Goal: Transaction & Acquisition: Book appointment/travel/reservation

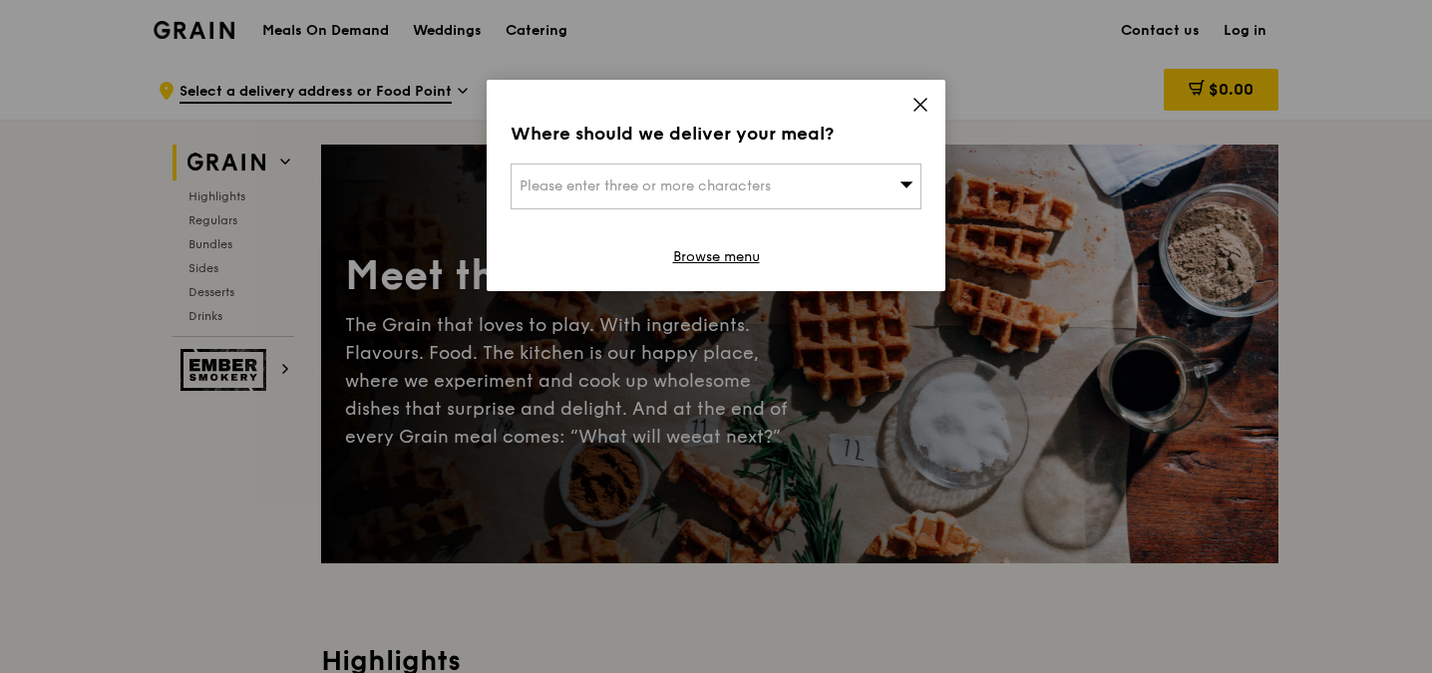
click at [804, 177] on div "Please enter three or more characters" at bounding box center [716, 187] width 411 height 46
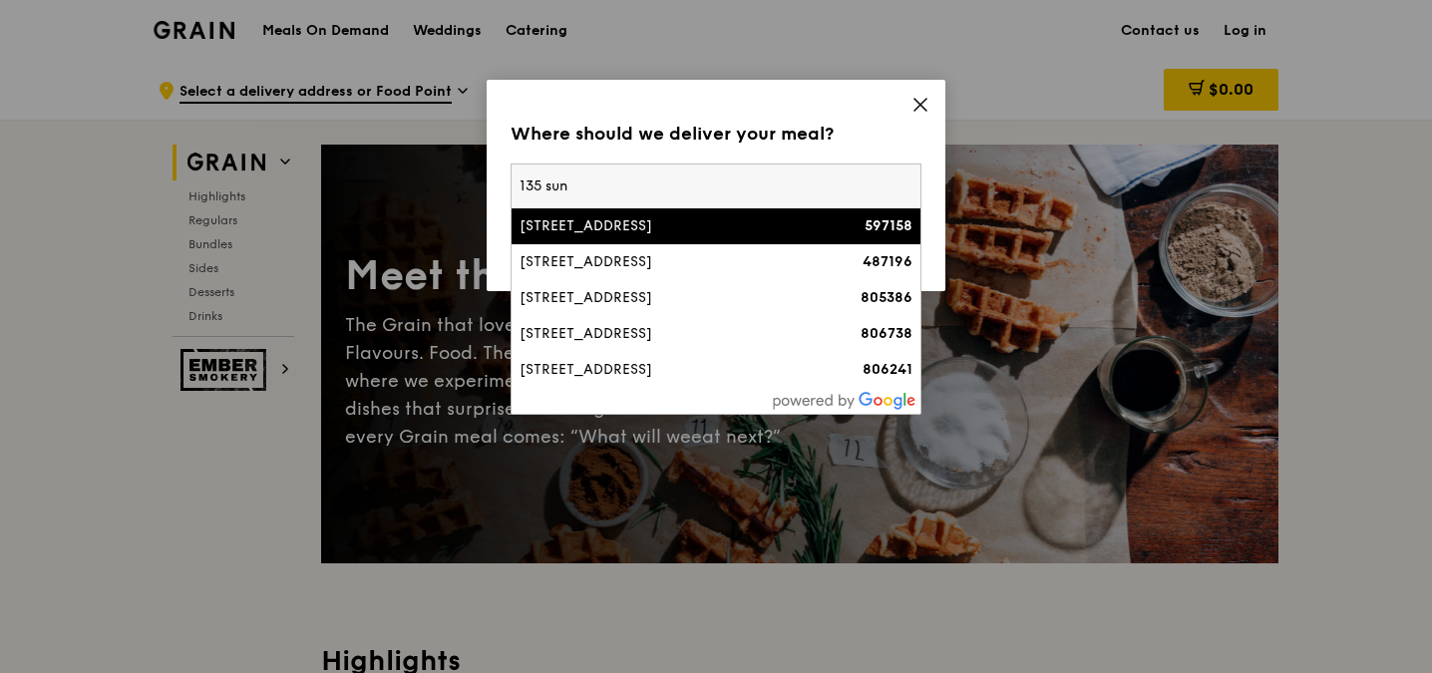
type input "135 sun"
click at [590, 226] on div "135 Sunset Way" at bounding box center [667, 226] width 295 height 20
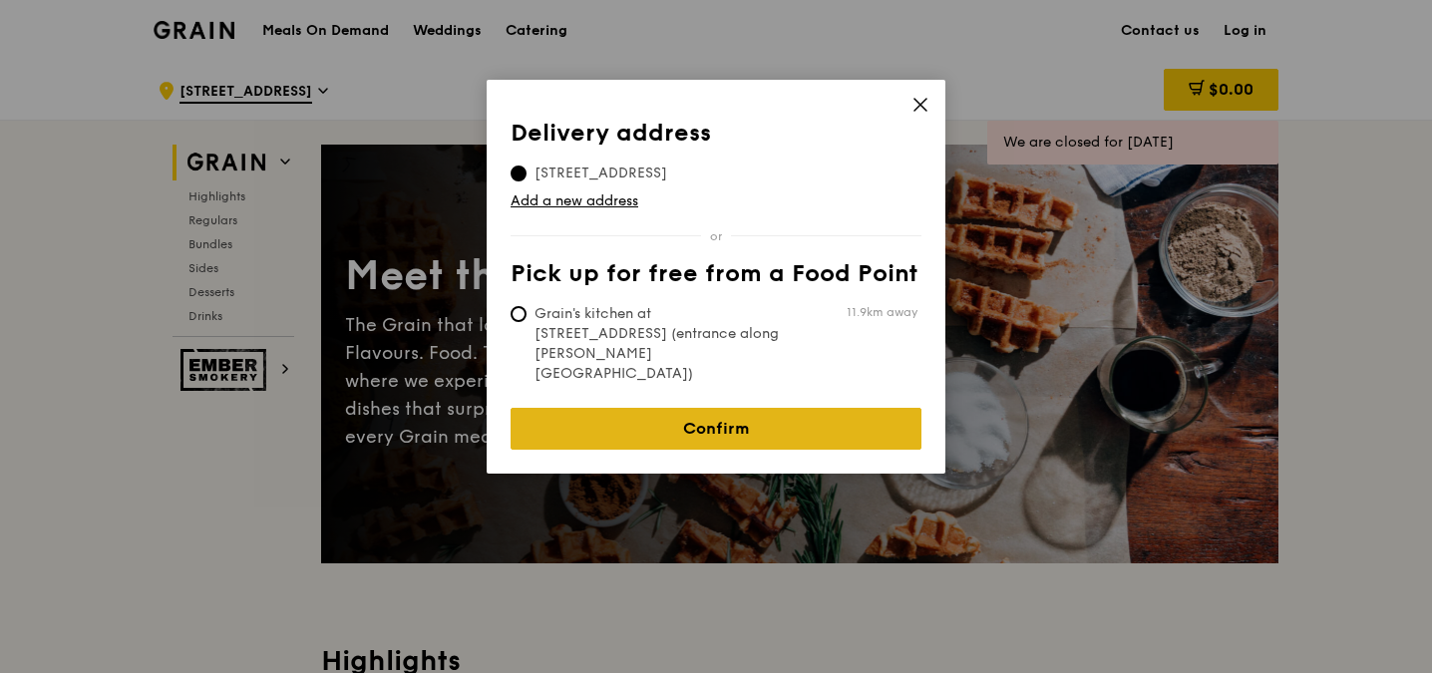
click at [688, 408] on link "Confirm" at bounding box center [716, 429] width 411 height 42
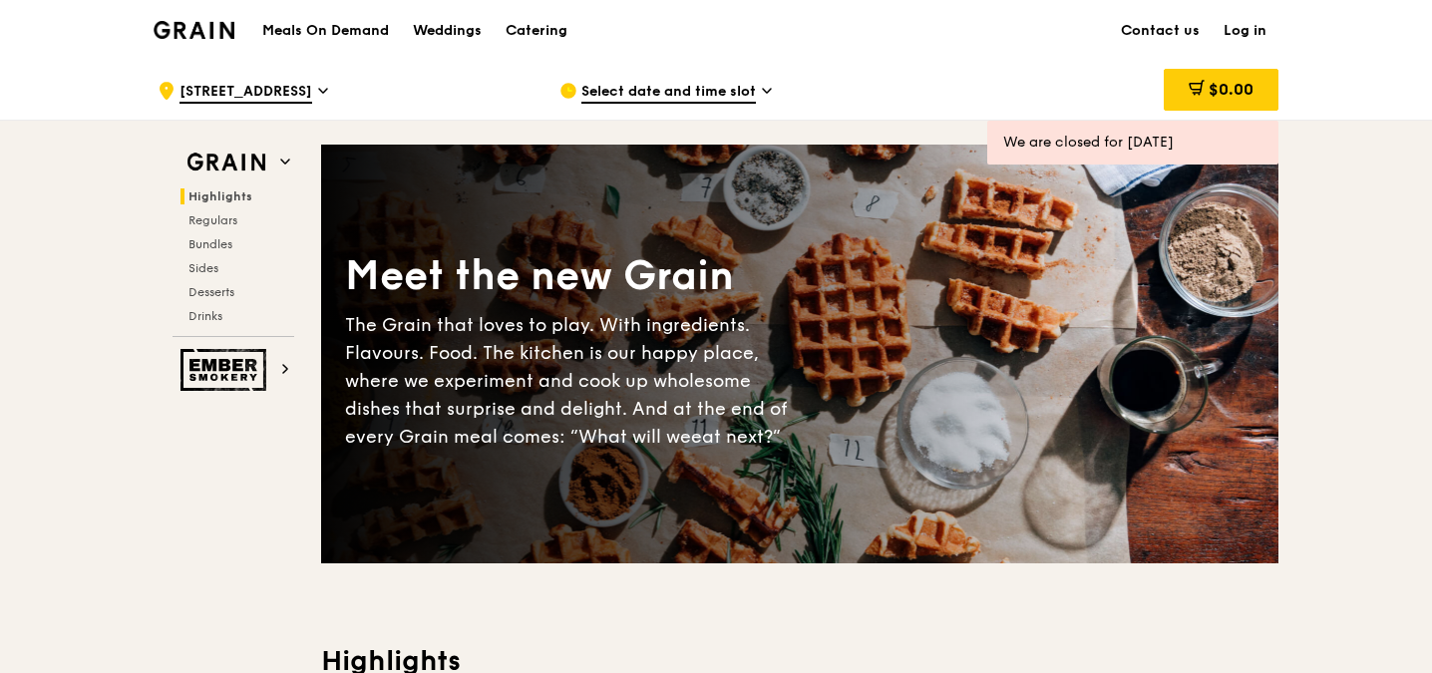
click at [675, 85] on span "Select date and time slot" at bounding box center [668, 93] width 175 height 22
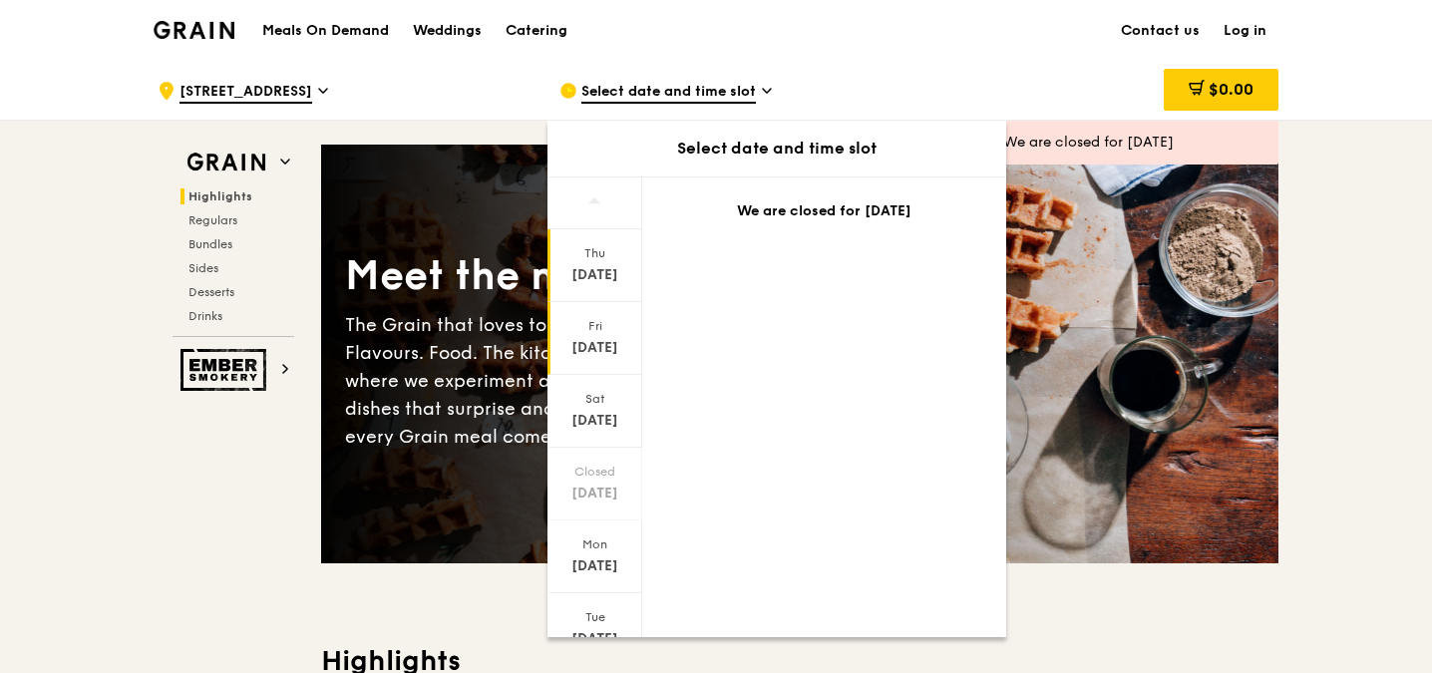
scroll to position [153, 0]
click at [607, 624] on div at bounding box center [594, 611] width 95 height 51
click at [598, 613] on icon at bounding box center [594, 609] width 14 height 15
drag, startPoint x: 597, startPoint y: 608, endPoint x: 584, endPoint y: 600, distance: 15.2
click at [594, 607] on icon at bounding box center [594, 609] width 14 height 15
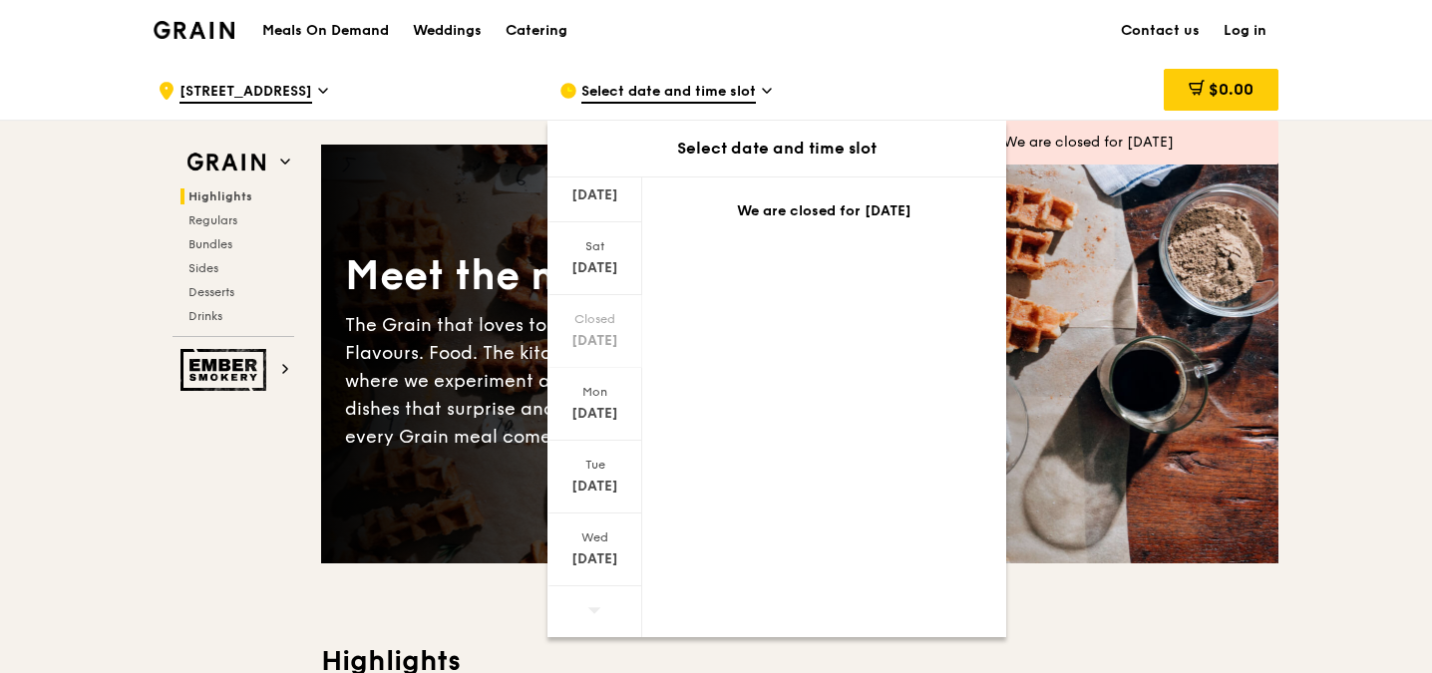
click at [582, 597] on div at bounding box center [594, 611] width 95 height 51
click at [575, 524] on div "Wed Sep 3" at bounding box center [594, 550] width 95 height 73
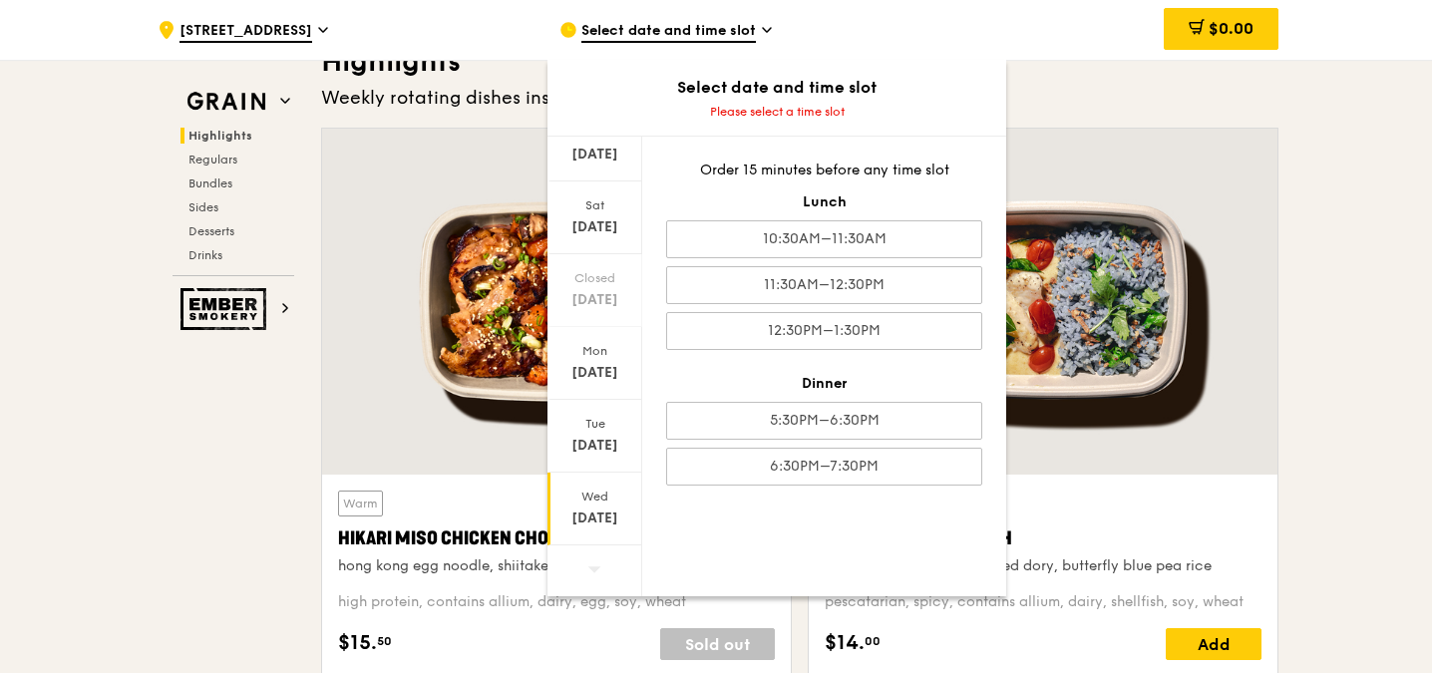
scroll to position [0, 0]
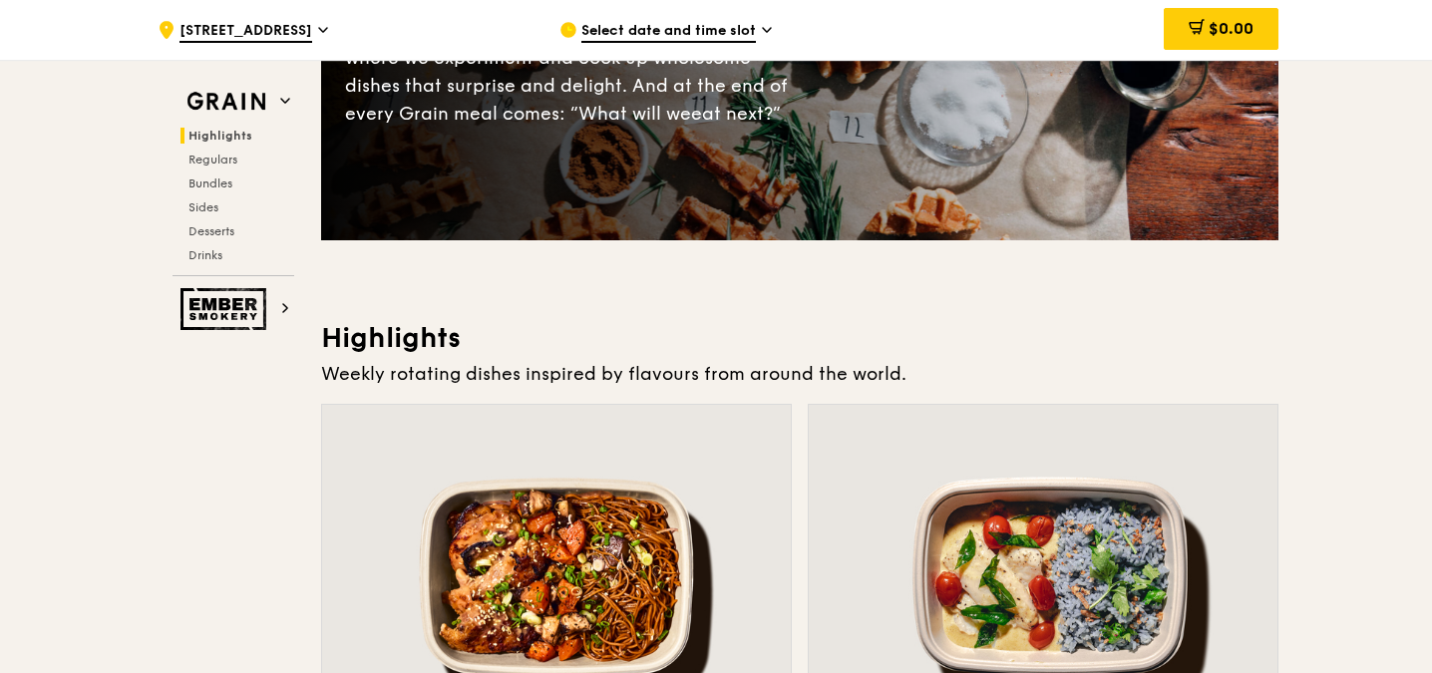
scroll to position [299, 0]
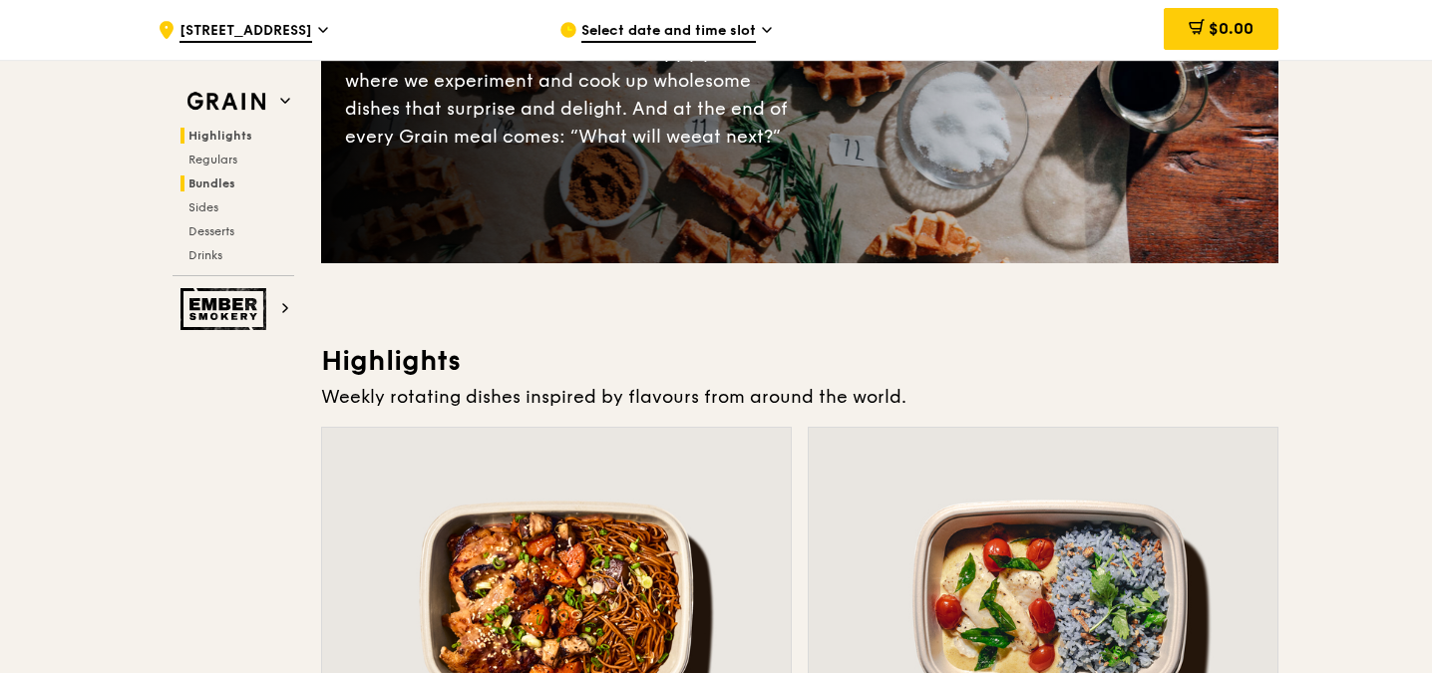
click at [209, 184] on span "Bundles" at bounding box center [211, 184] width 47 height 14
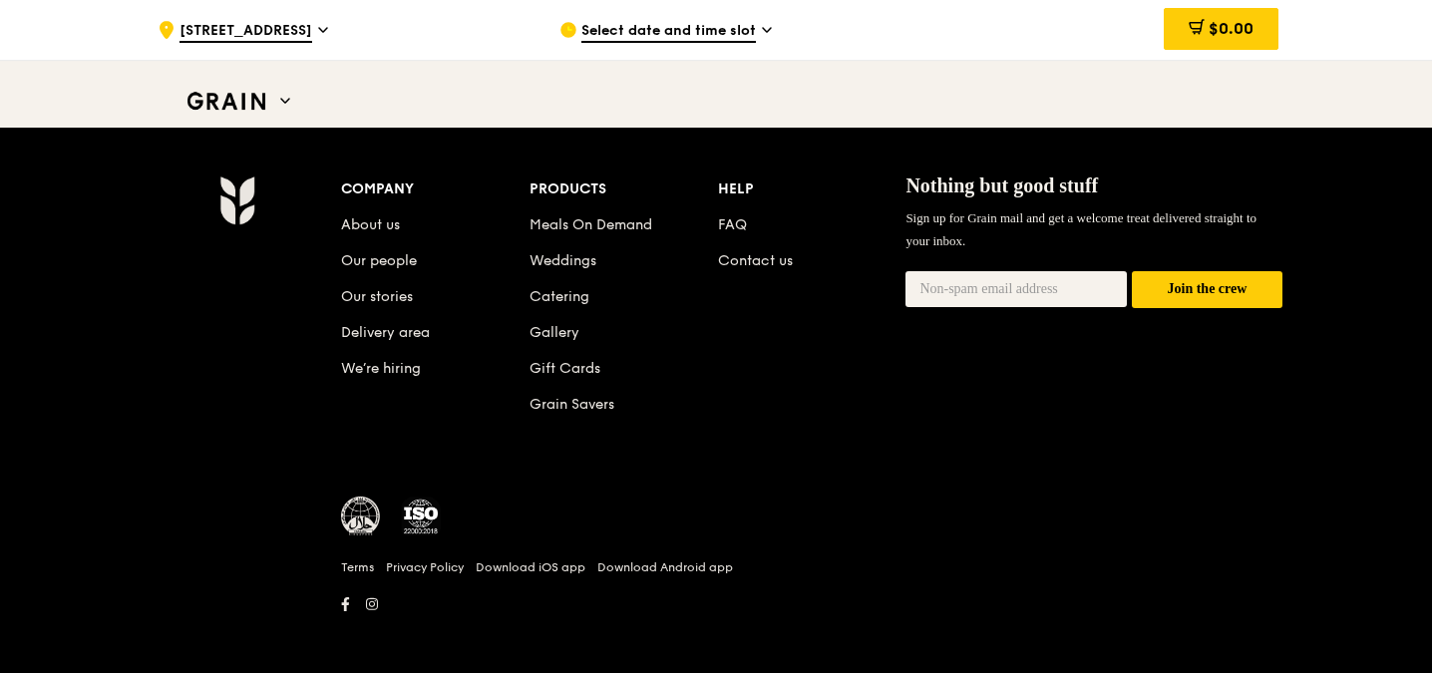
scroll to position [8420, 0]
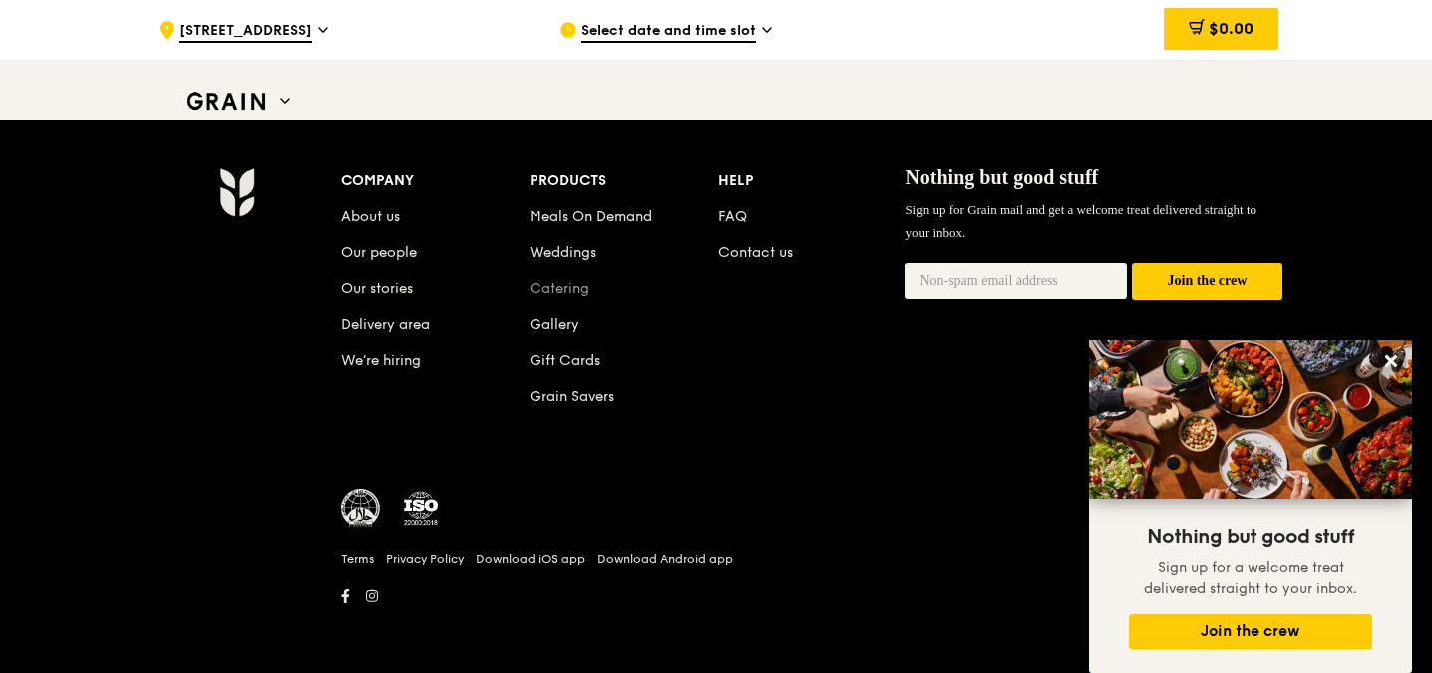
click at [557, 289] on link "Catering" at bounding box center [560, 288] width 60 height 17
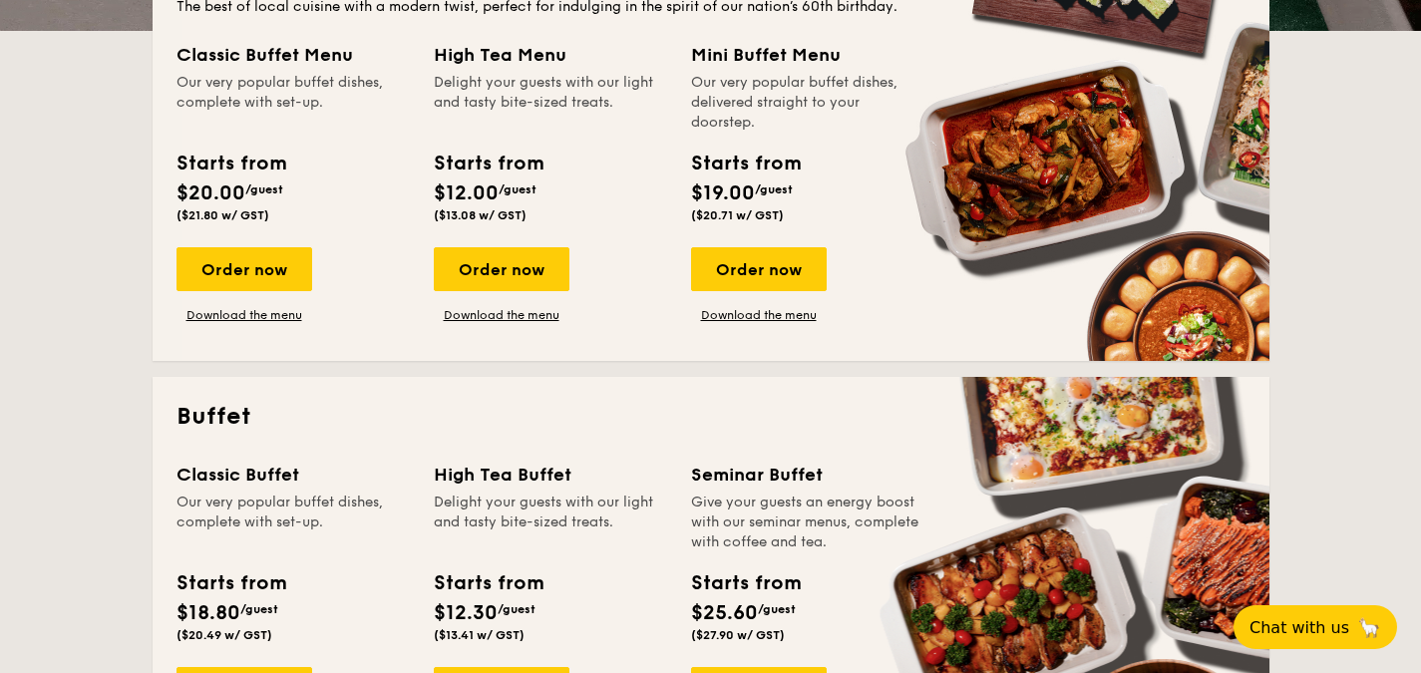
scroll to position [499, 0]
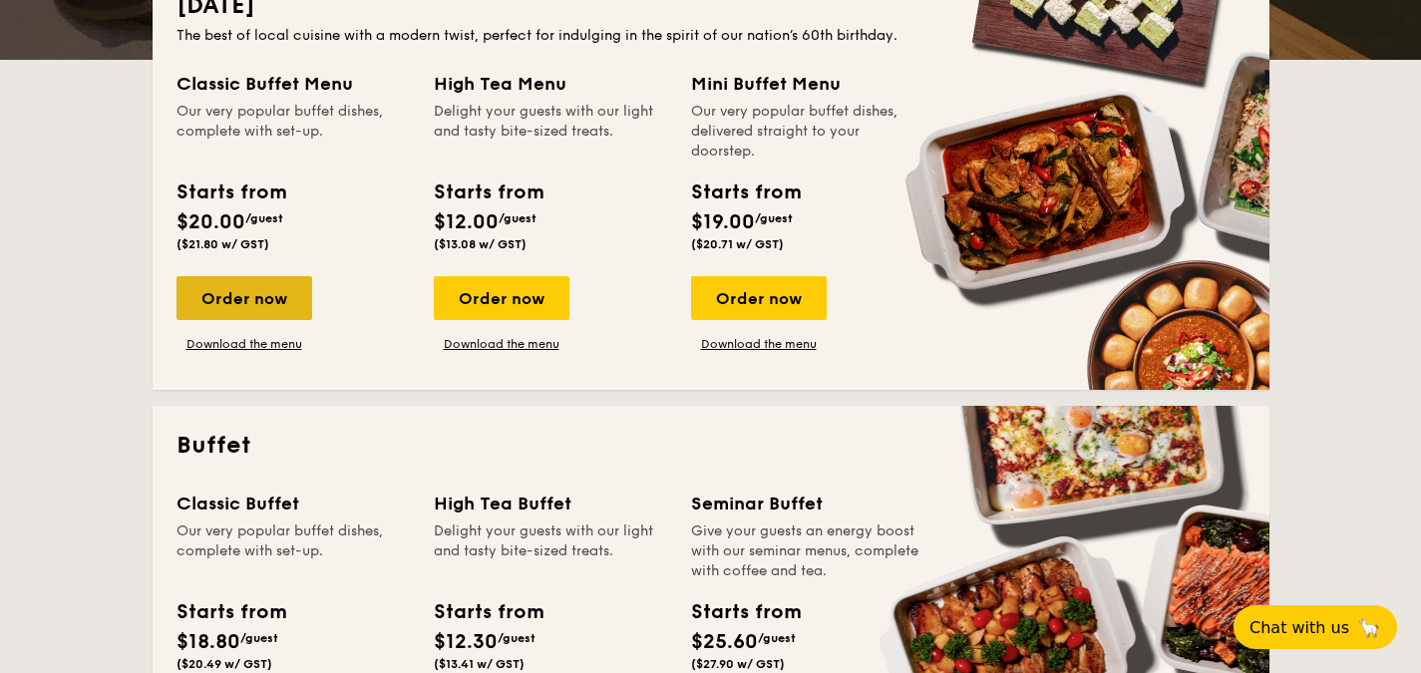
click at [243, 305] on div "Order now" at bounding box center [245, 298] width 136 height 44
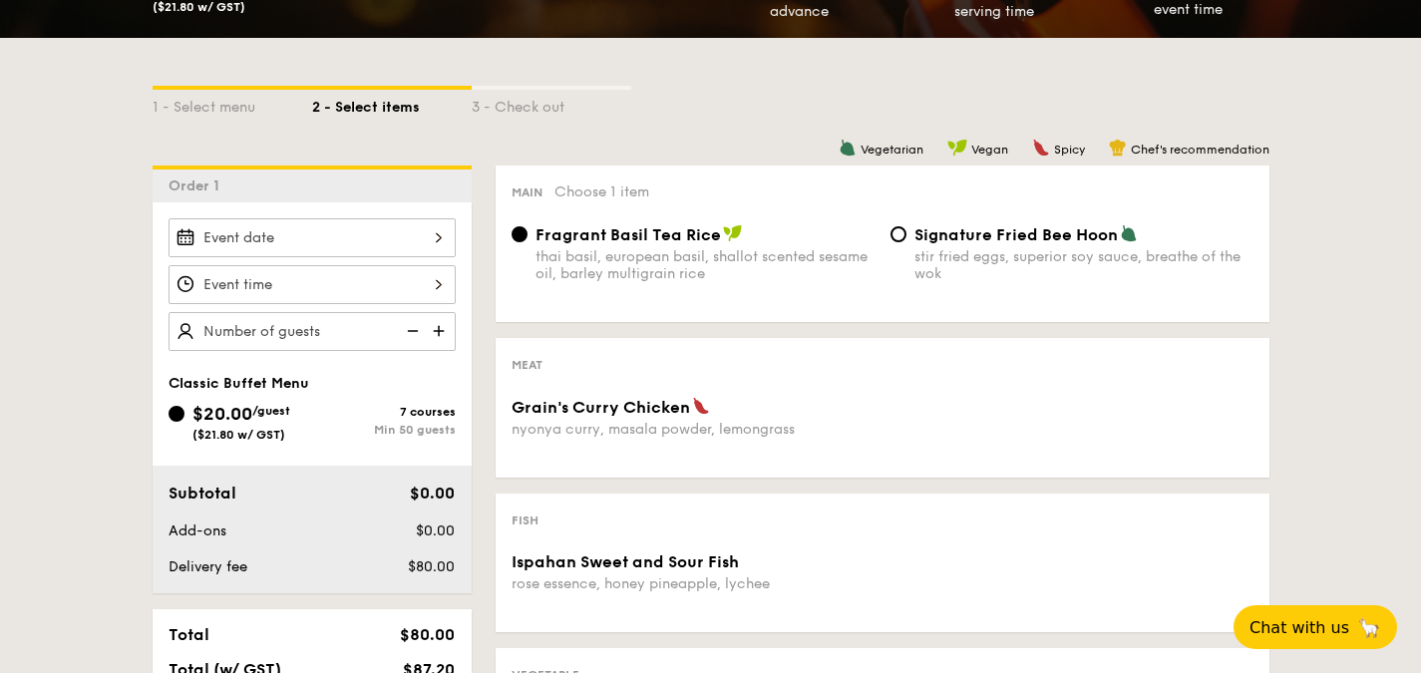
scroll to position [399, 0]
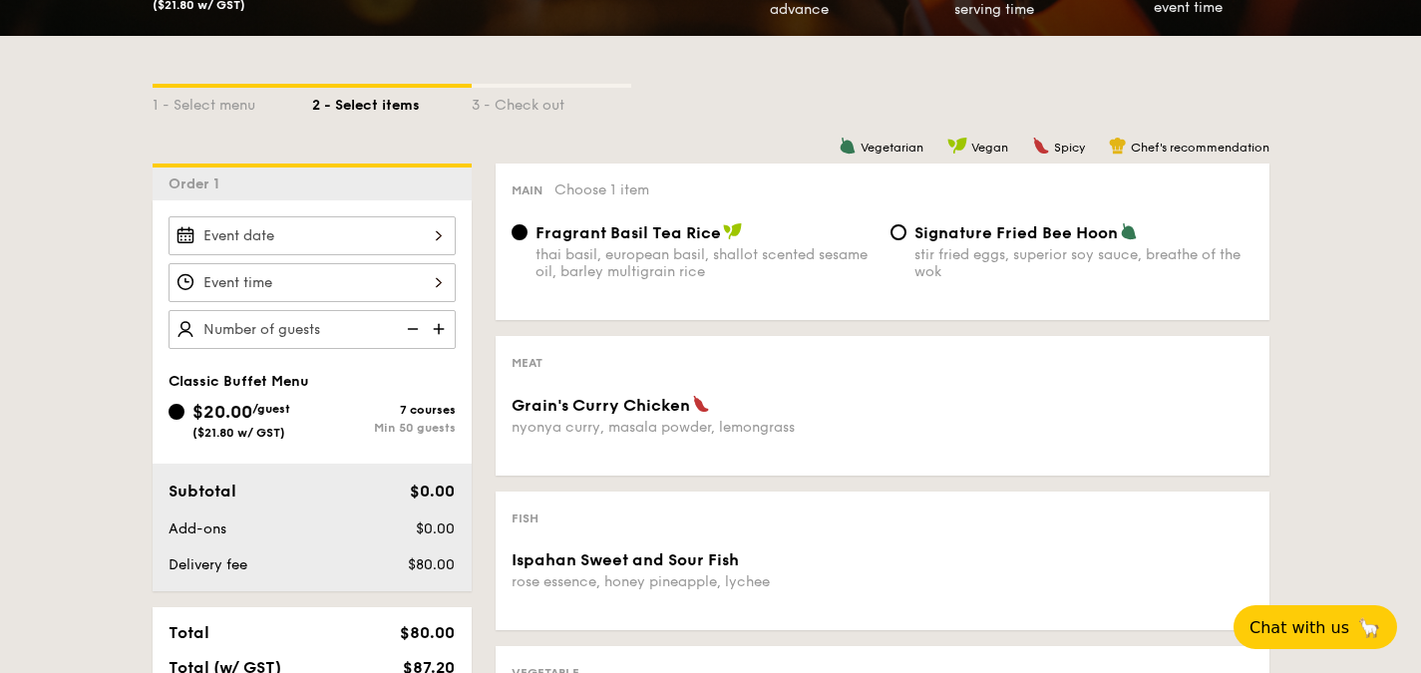
click at [323, 229] on div at bounding box center [312, 235] width 287 height 39
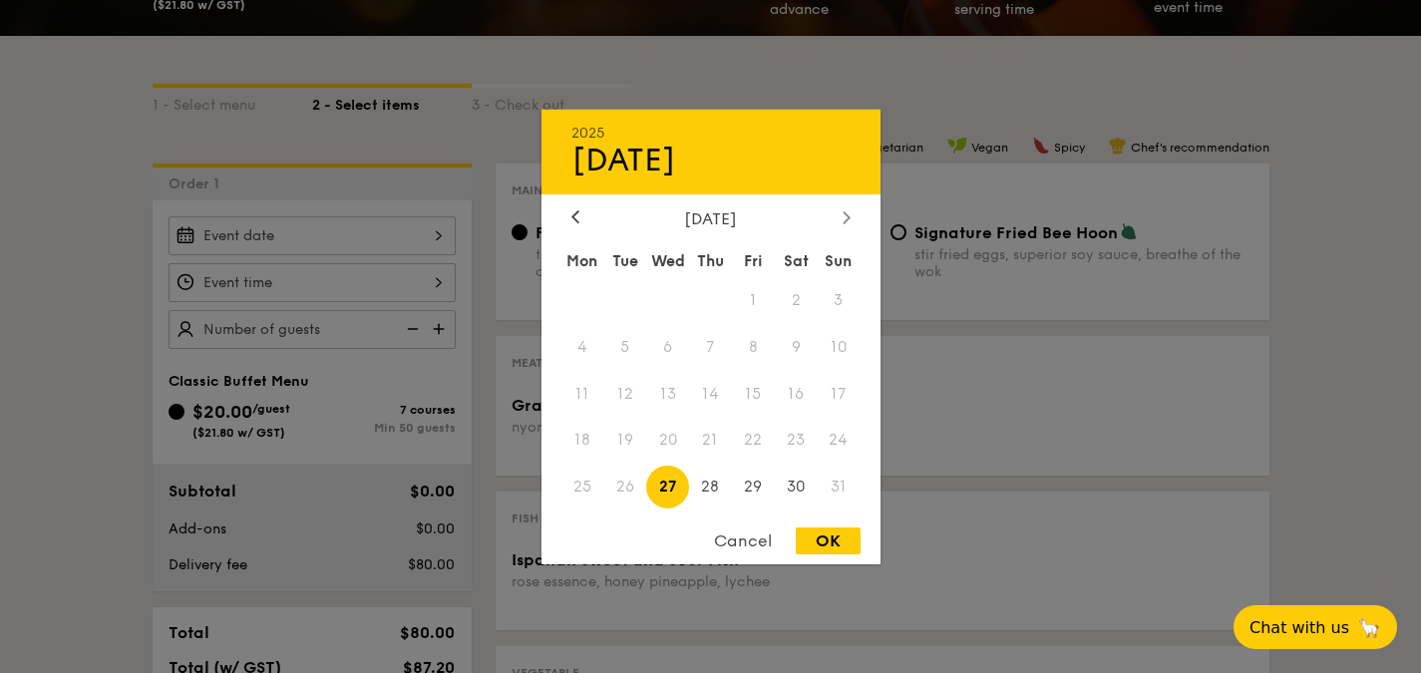
click at [845, 216] on icon at bounding box center [847, 216] width 8 height 13
click at [566, 220] on div at bounding box center [575, 217] width 18 height 19
click at [341, 265] on div at bounding box center [710, 336] width 1421 height 673
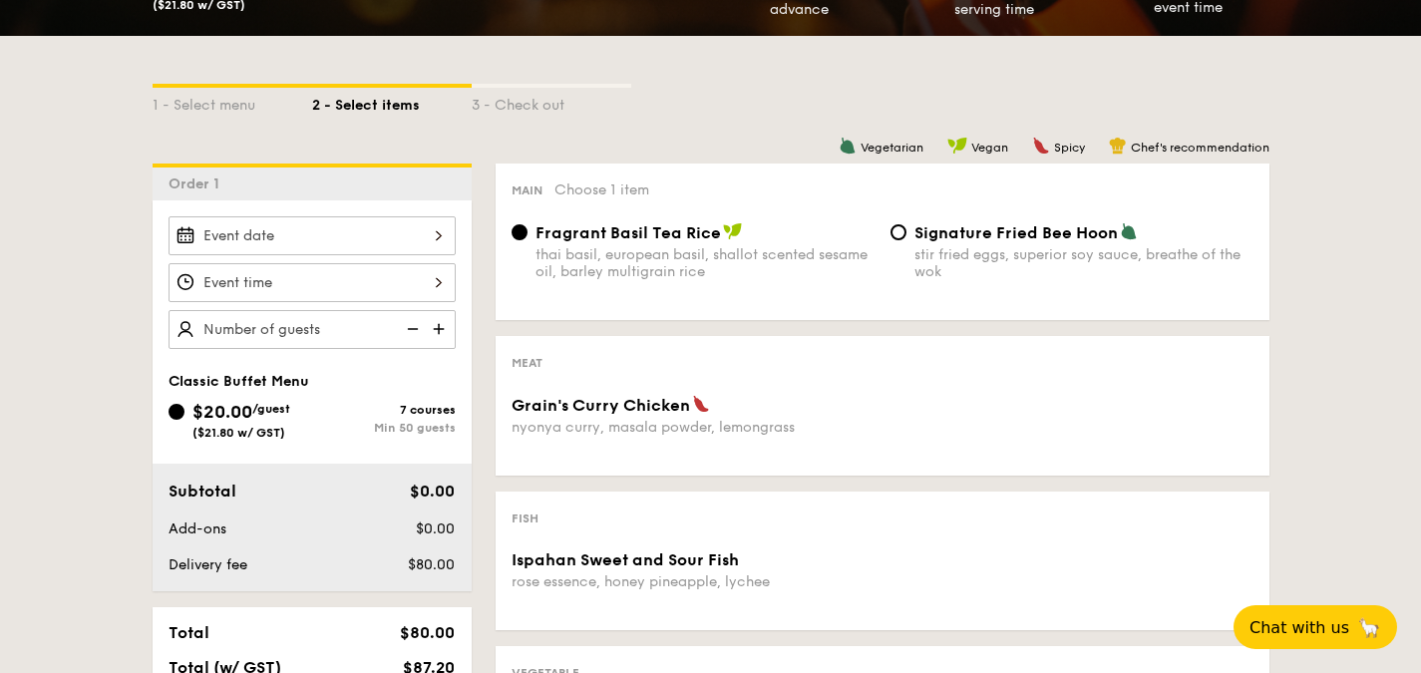
click at [351, 224] on div at bounding box center [312, 235] width 287 height 39
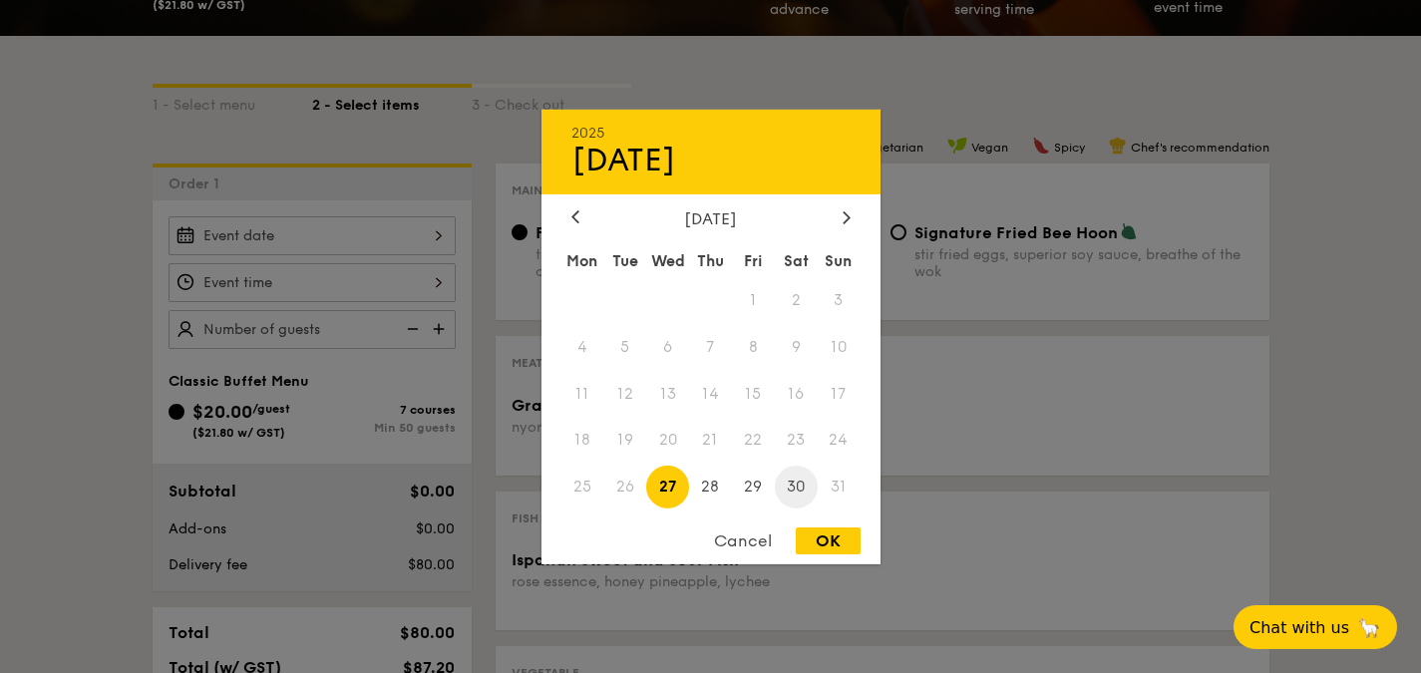
click at [781, 498] on span "30" at bounding box center [796, 487] width 43 height 43
click at [839, 202] on div "2025 Aug [DATE] Tue Wed Thu Fri Sat Sun 1 2 3 4 5 6 7 8 9 10 11 12 13 14 15 16 …" at bounding box center [710, 336] width 339 height 455
click at [852, 222] on div at bounding box center [847, 217] width 18 height 19
click at [939, 356] on div at bounding box center [710, 336] width 1421 height 673
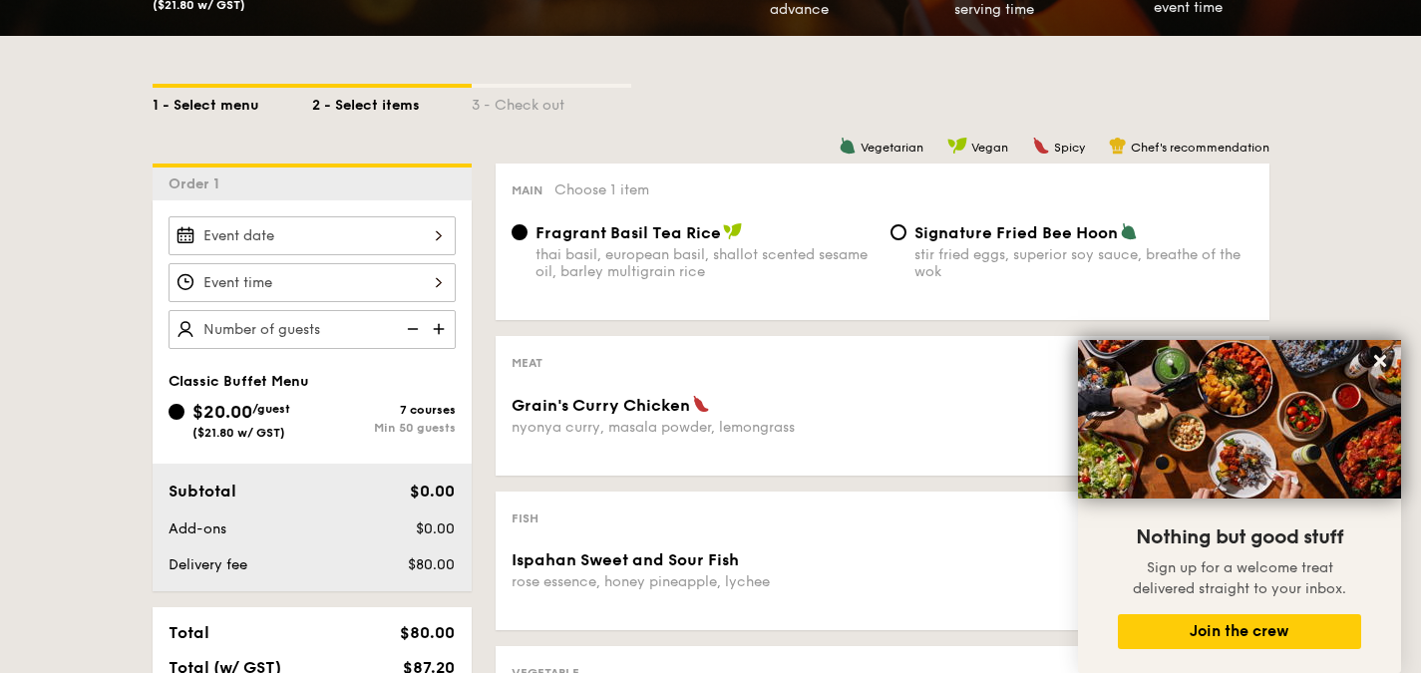
click at [182, 98] on div "1 - Select menu" at bounding box center [233, 102] width 160 height 28
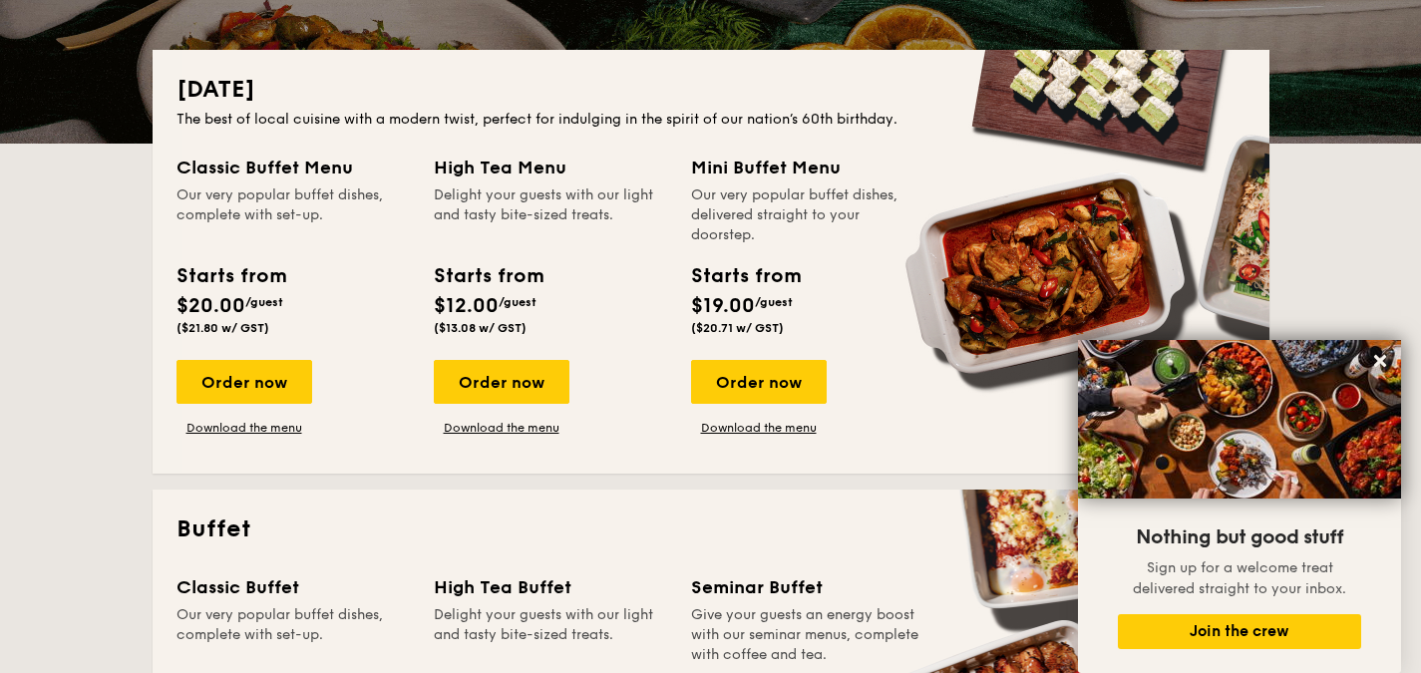
scroll to position [299, 0]
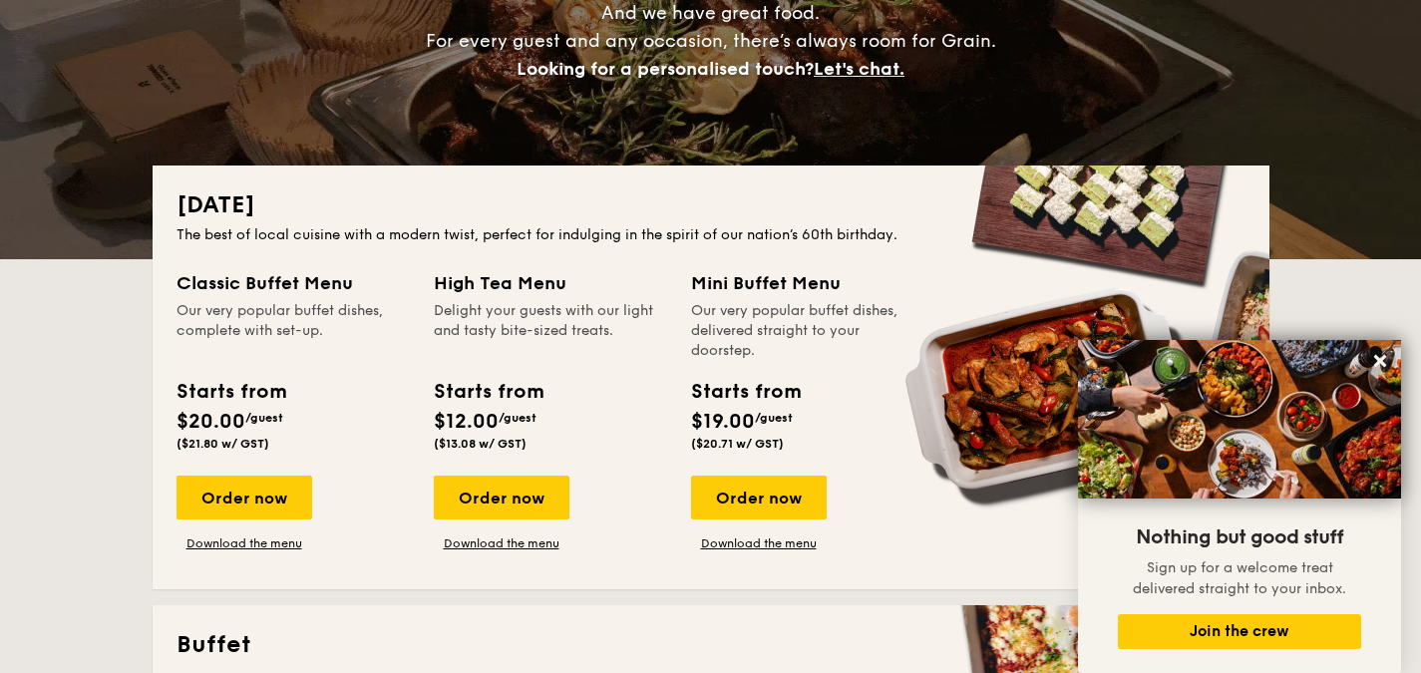
click at [251, 559] on div "Classic Buffet Menu Our very popular buffet dishes, complete with set-up. Start…" at bounding box center [711, 417] width 1069 height 296
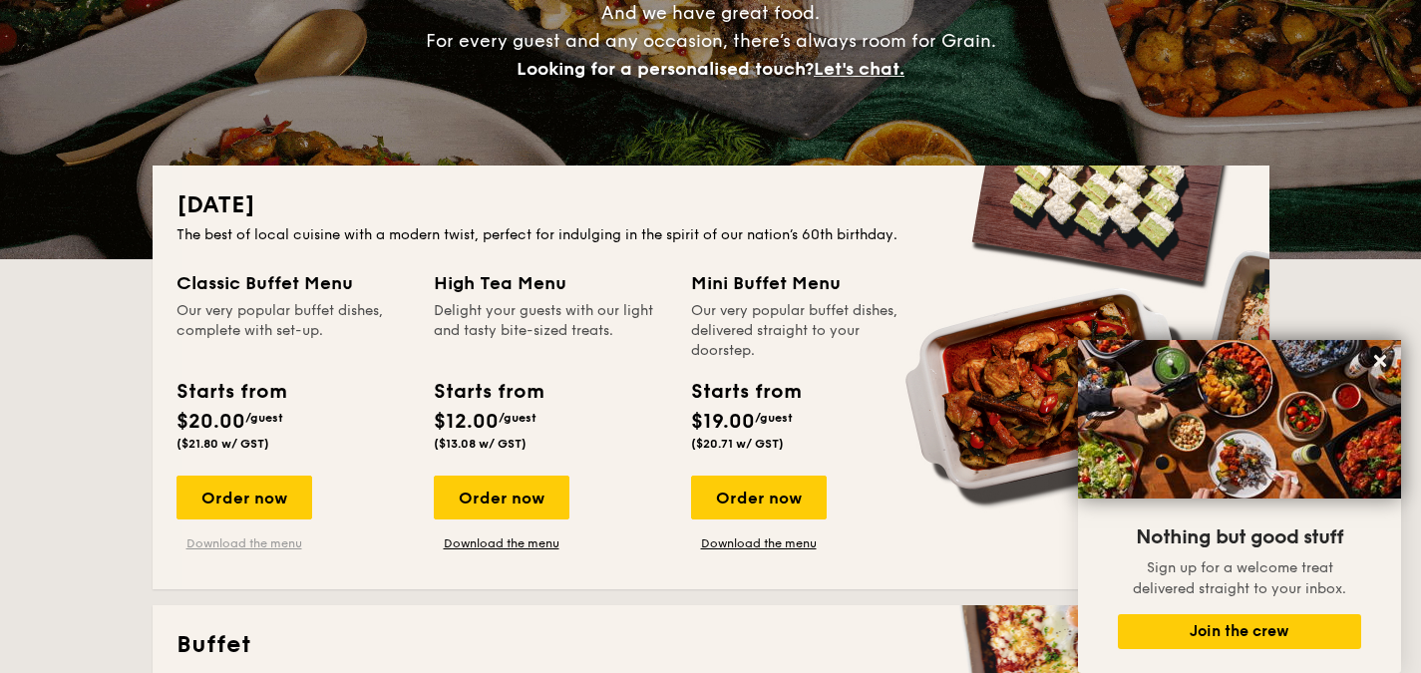
click at [251, 540] on link "Download the menu" at bounding box center [245, 543] width 136 height 16
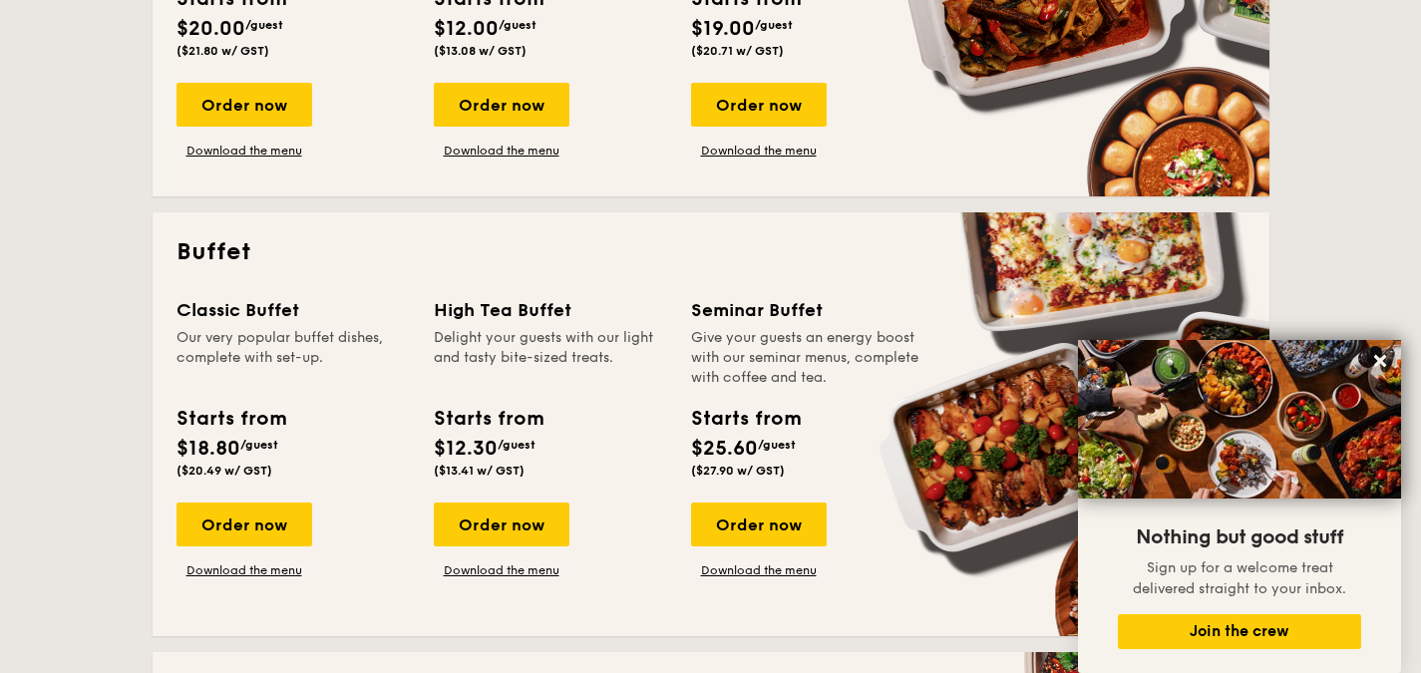
scroll to position [698, 0]
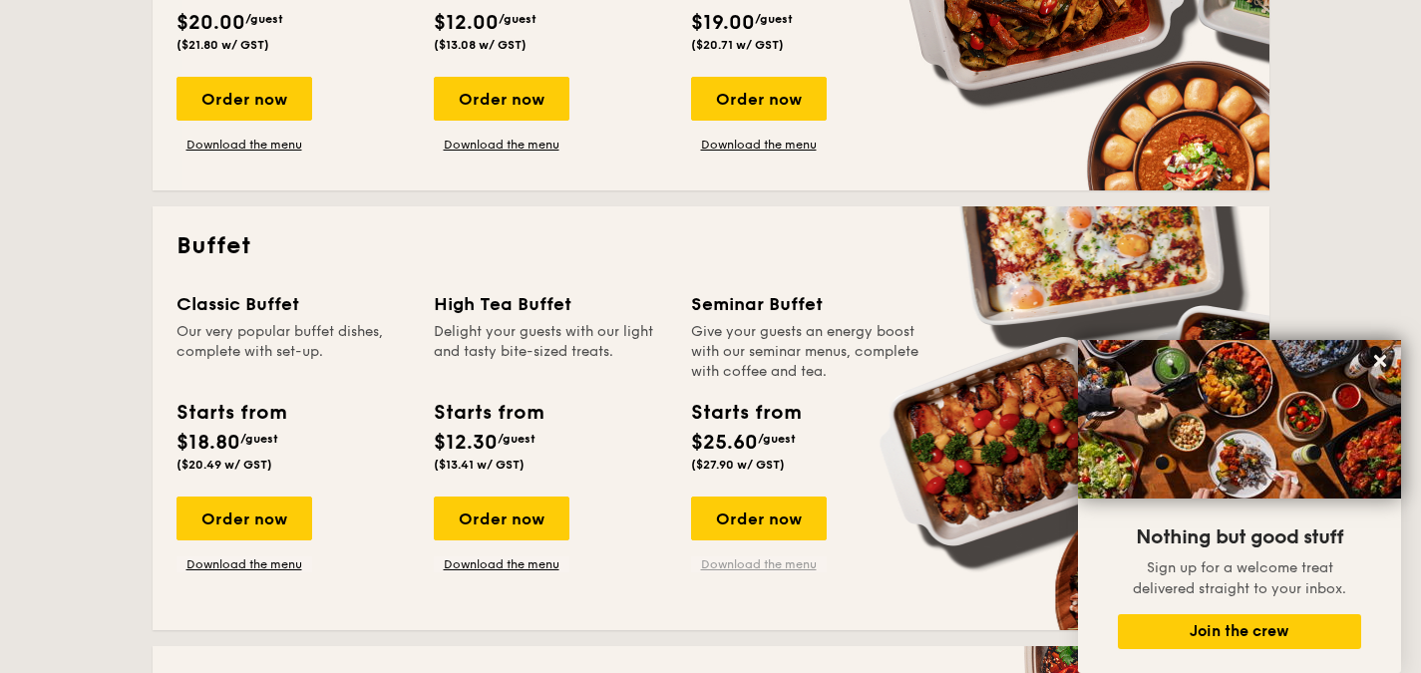
click at [776, 562] on link "Download the menu" at bounding box center [759, 564] width 136 height 16
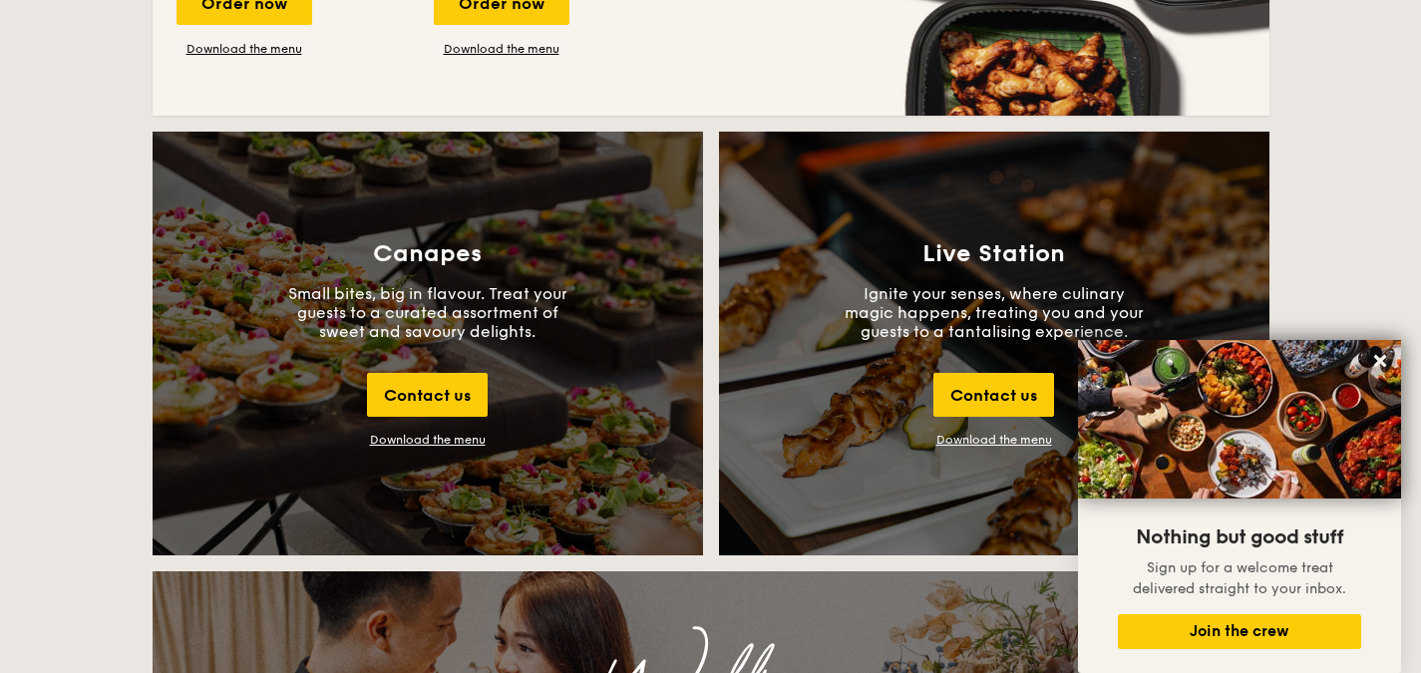
scroll to position [2094, 0]
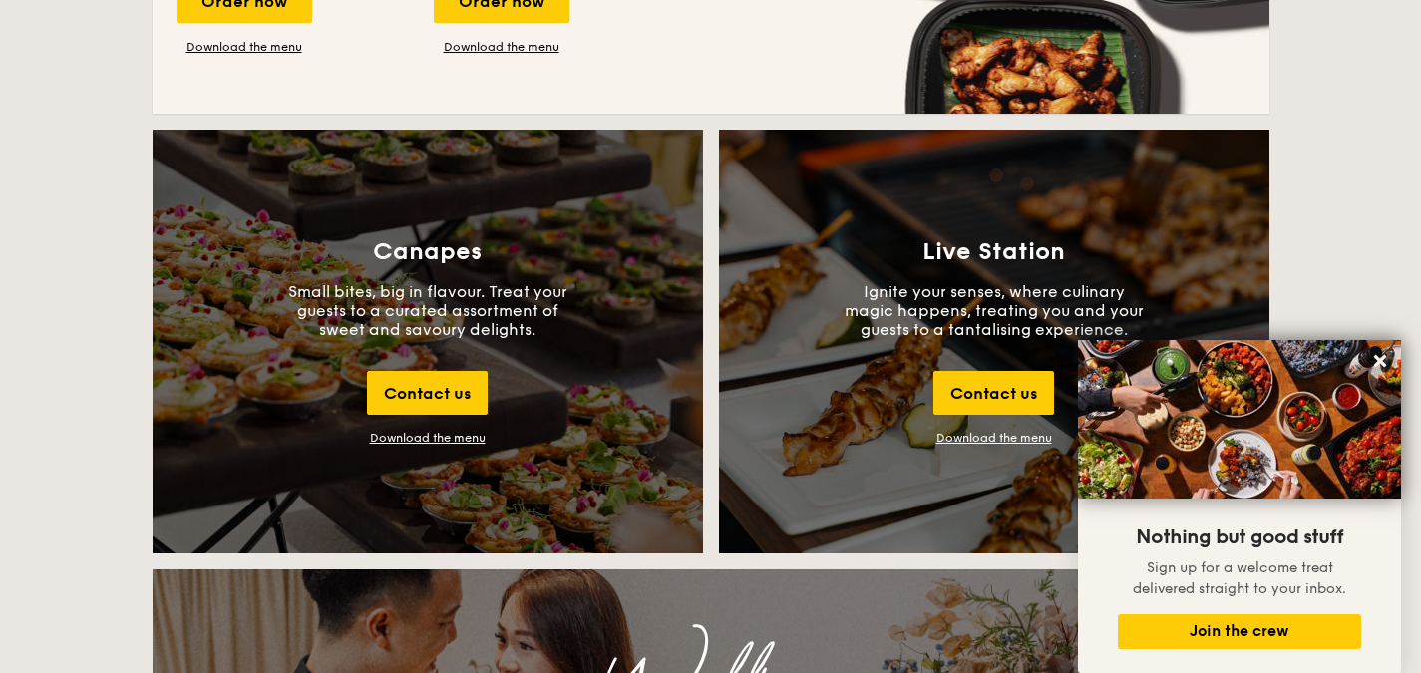
click at [978, 437] on link "Download the menu" at bounding box center [994, 438] width 116 height 14
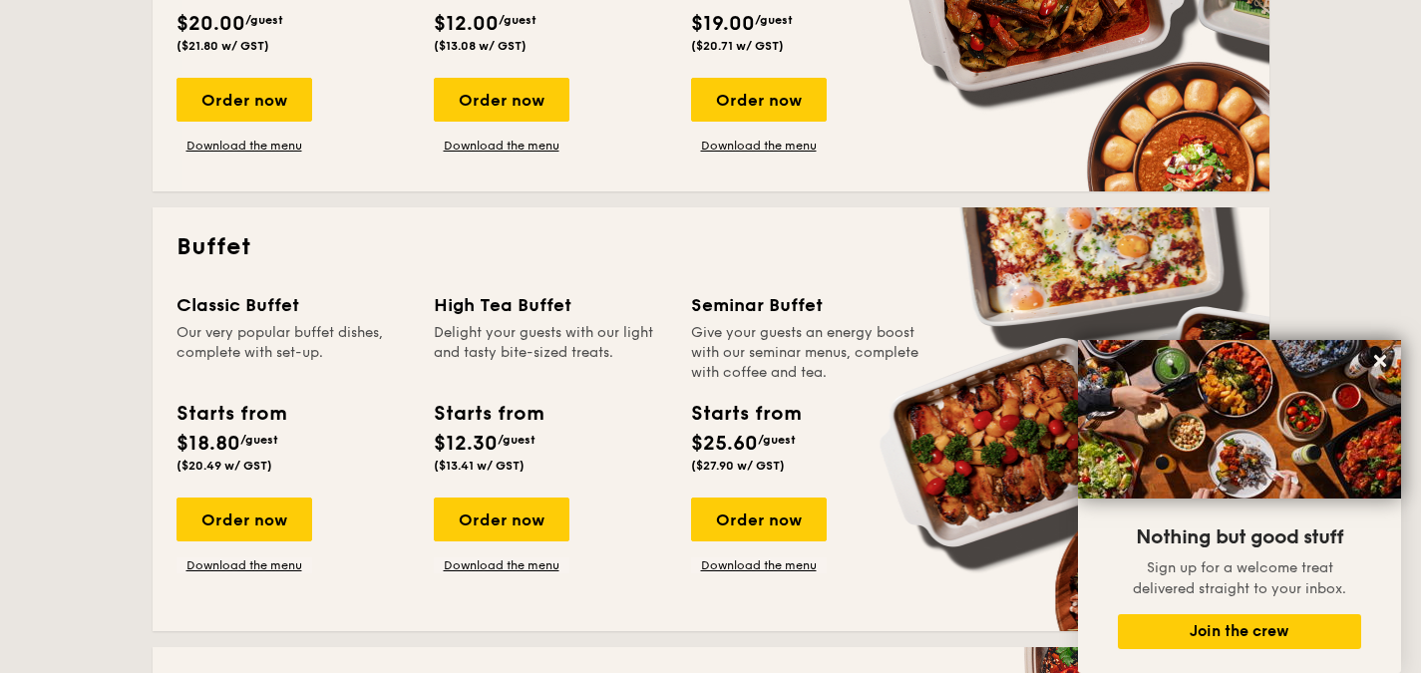
scroll to position [698, 0]
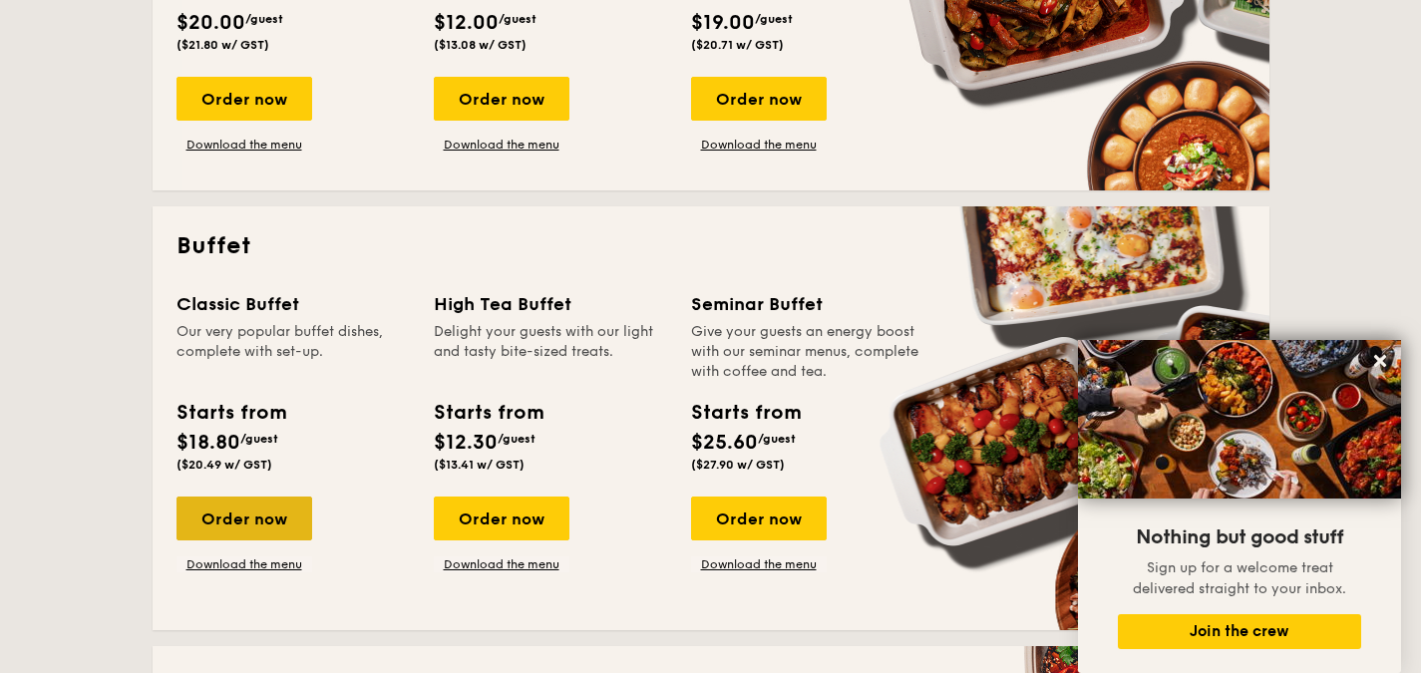
click at [264, 520] on div "Order now" at bounding box center [245, 519] width 136 height 44
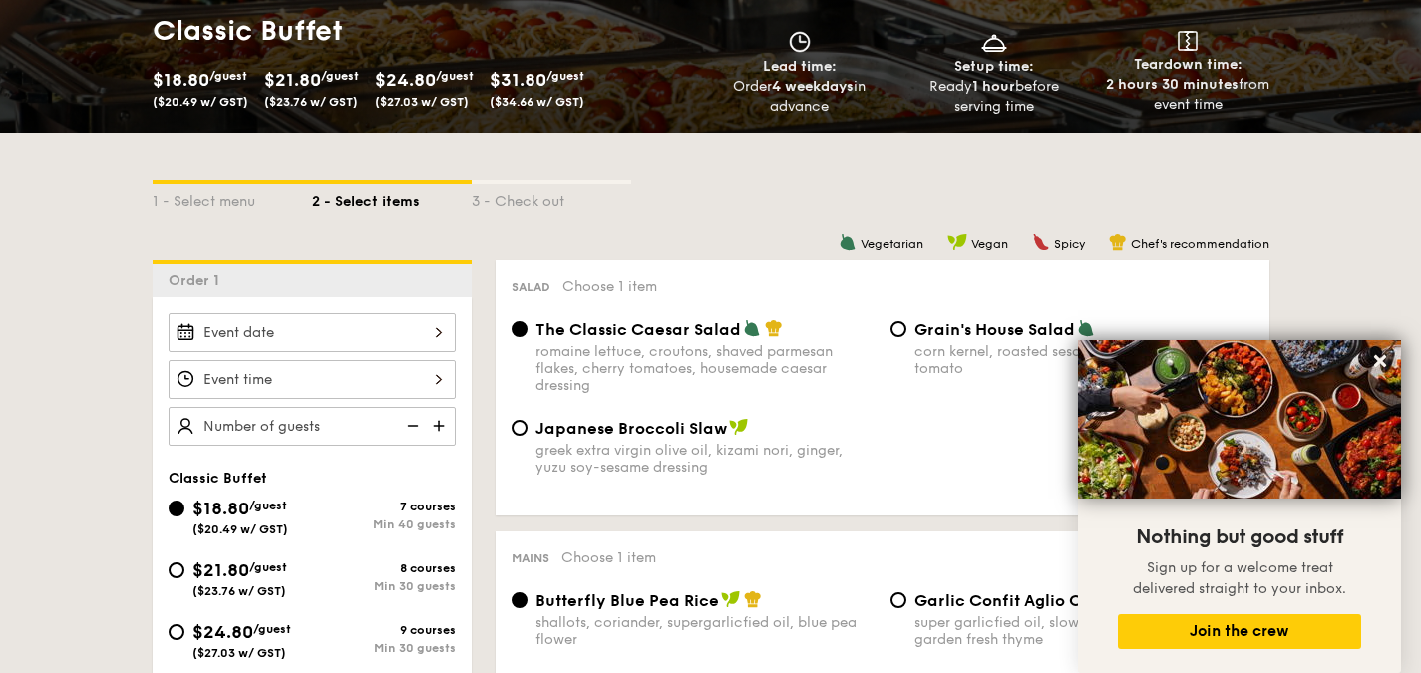
scroll to position [399, 0]
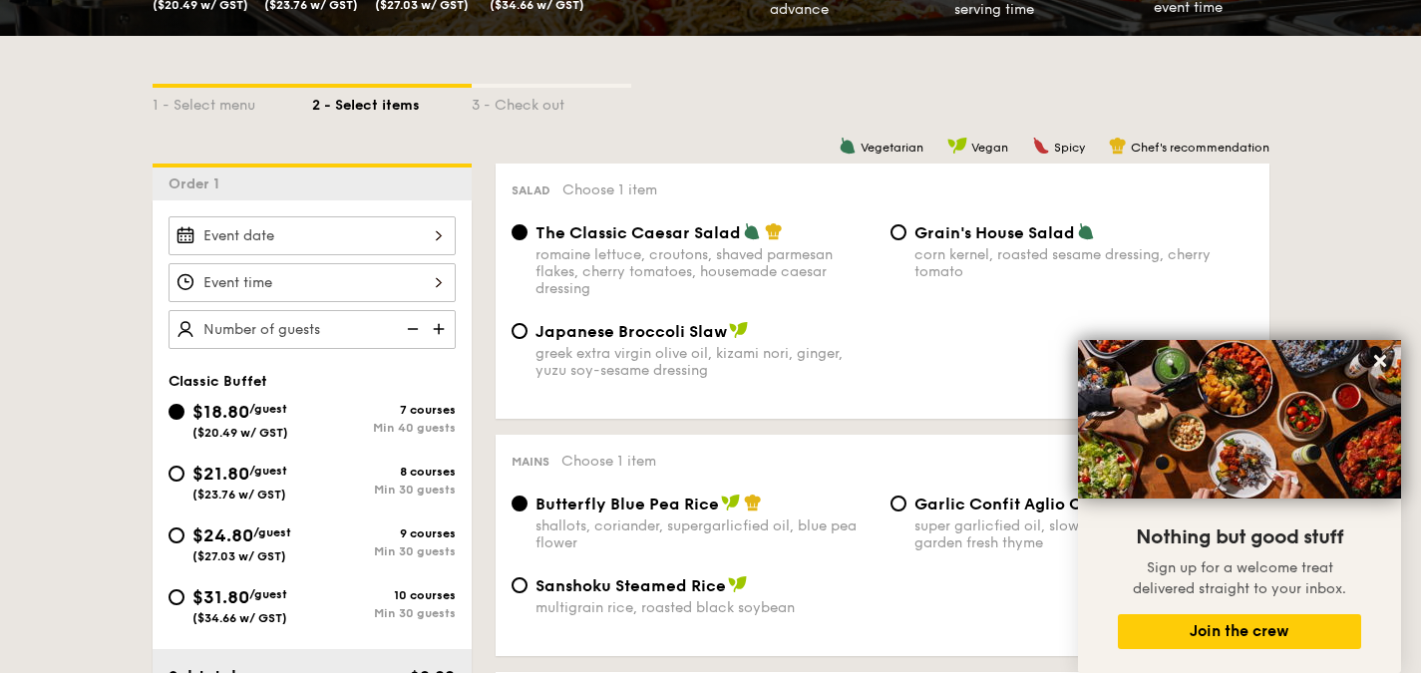
click at [301, 219] on div at bounding box center [312, 235] width 287 height 39
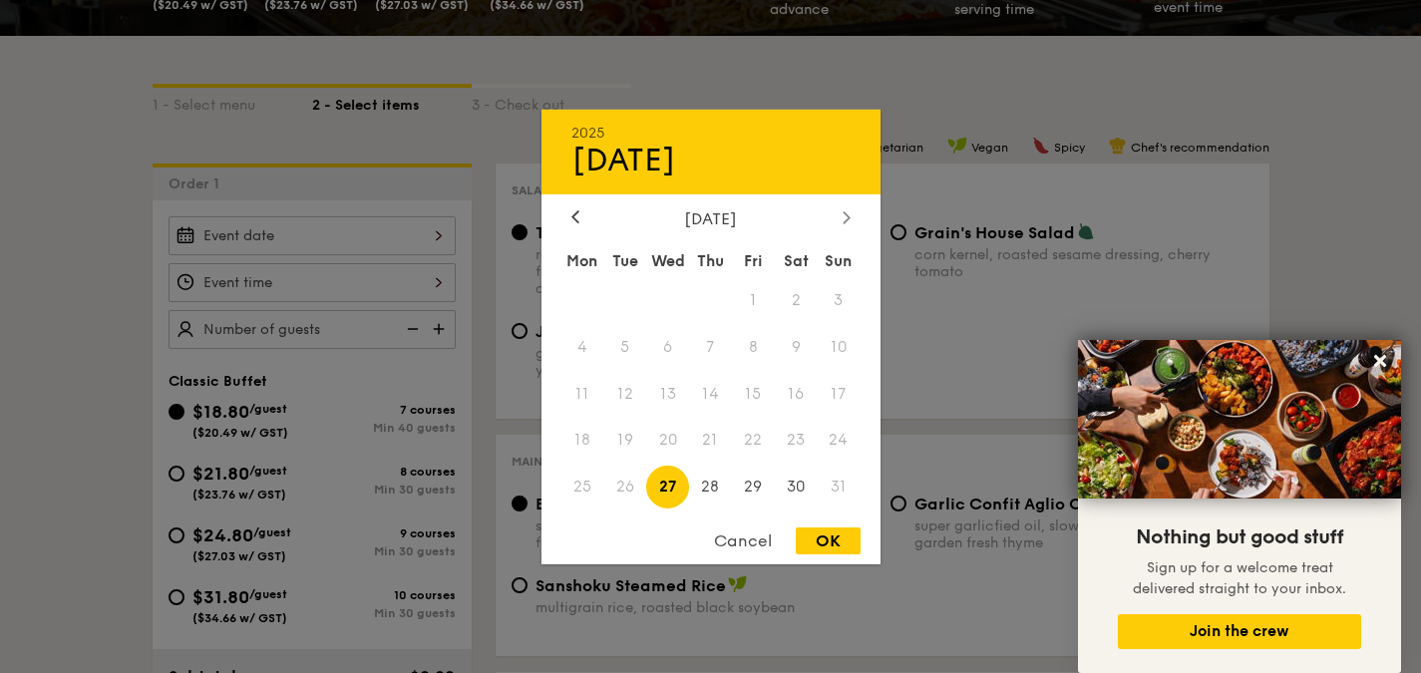
click at [845, 216] on icon at bounding box center [847, 216] width 8 height 13
click at [794, 389] on span "20" at bounding box center [796, 393] width 43 height 43
click at [826, 542] on div "OK" at bounding box center [828, 541] width 65 height 27
type input "[DATE]"
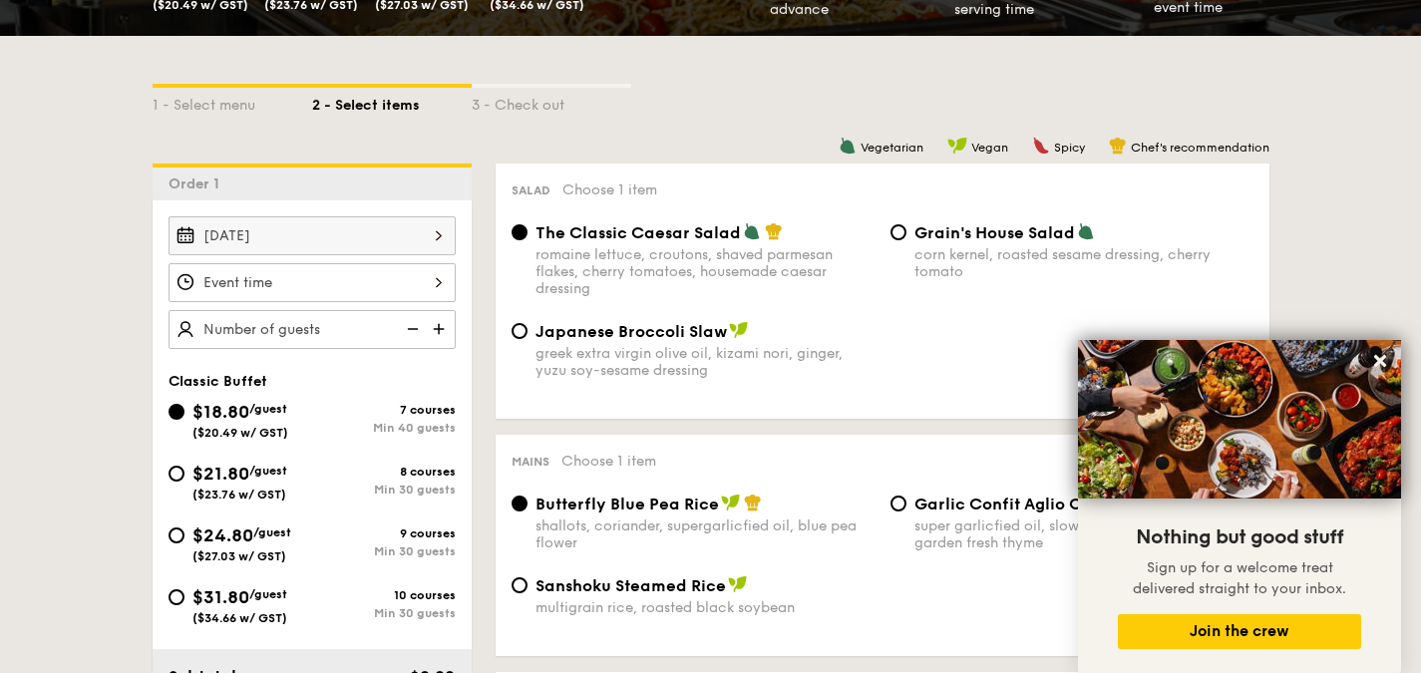
click at [214, 289] on div at bounding box center [312, 282] width 287 height 39
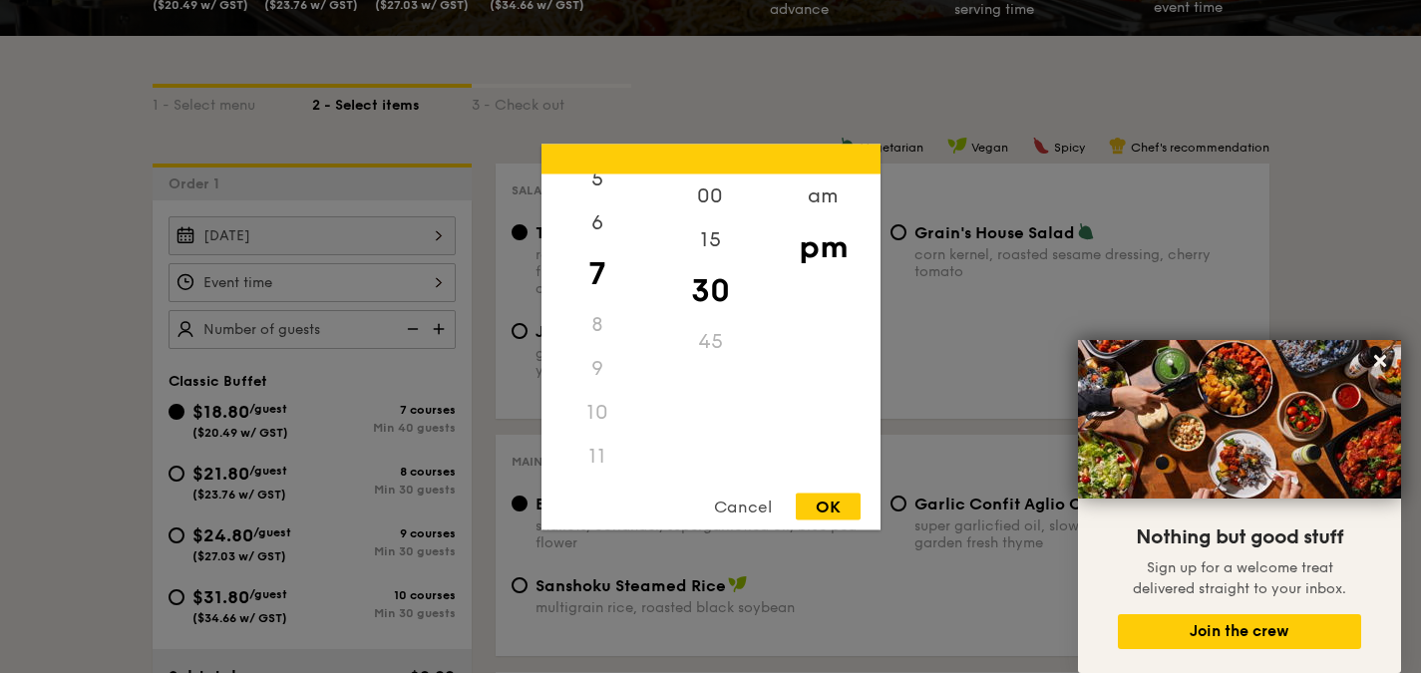
scroll to position [236, 0]
click at [821, 191] on div "am" at bounding box center [823, 203] width 113 height 58
click at [814, 245] on div "pm" at bounding box center [823, 260] width 113 height 58
click at [611, 199] on div "12" at bounding box center [597, 203] width 113 height 58
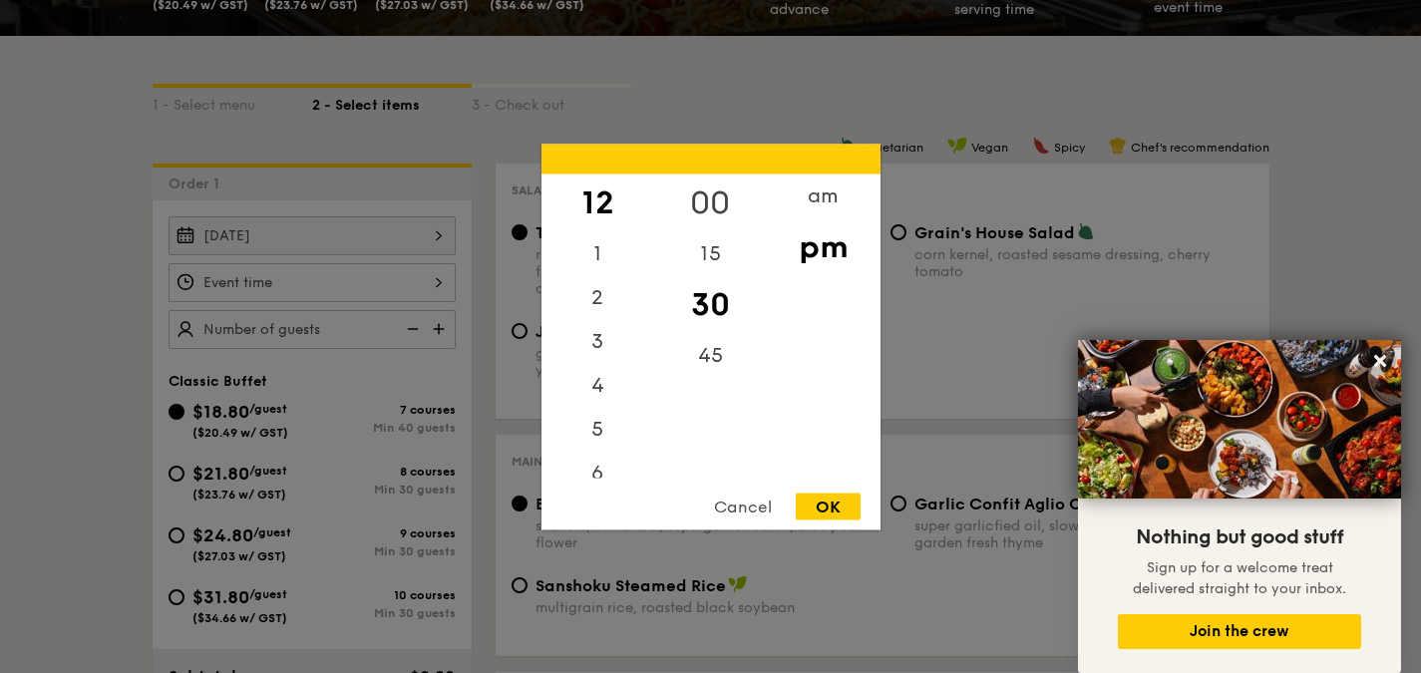
click at [694, 198] on div "00" at bounding box center [710, 203] width 113 height 58
drag, startPoint x: 842, startPoint y: 508, endPoint x: 806, endPoint y: 481, distance: 44.9
click at [842, 509] on div "OK" at bounding box center [828, 506] width 65 height 27
type input "12:00PM"
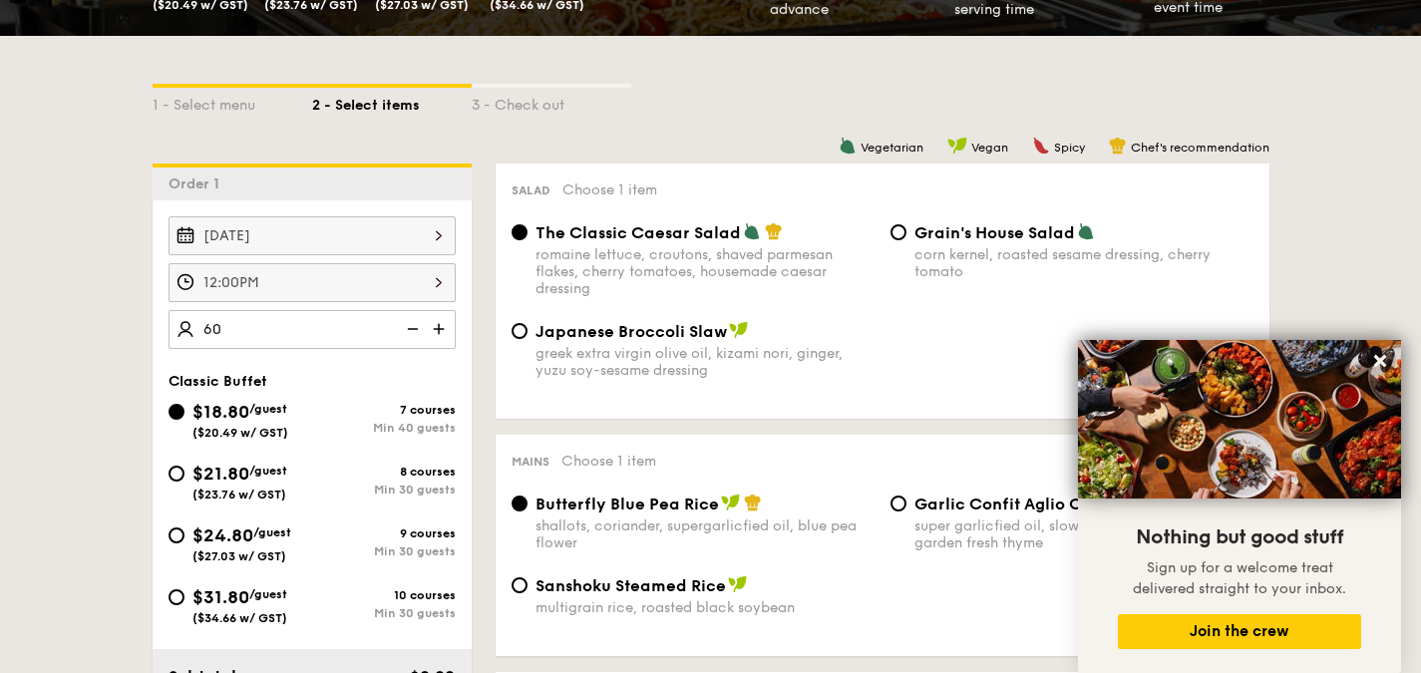
type input "60 guests"
click at [253, 546] on span "$24.80" at bounding box center [222, 536] width 61 height 22
click at [184, 543] on input "$24.80 /guest ($27.03 w/ GST) 9 courses Min 30 guests" at bounding box center [177, 536] width 16 height 16
radio input "true"
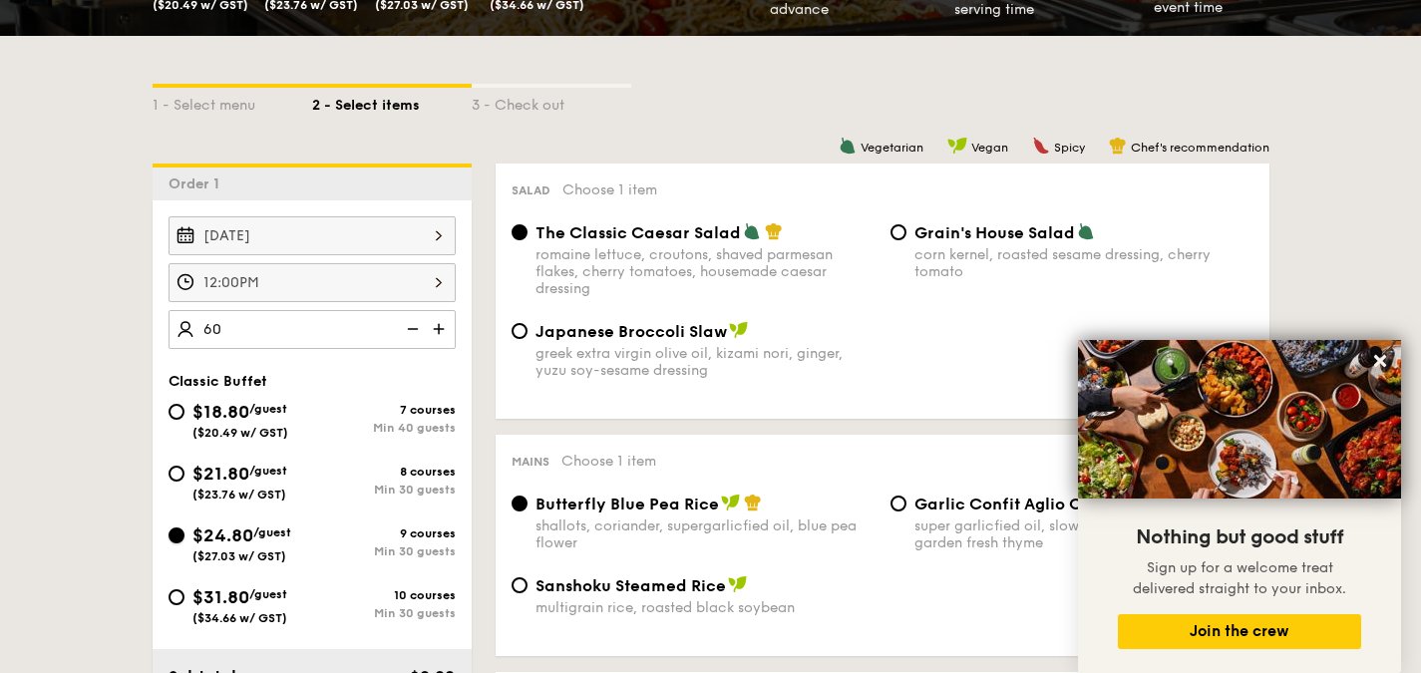
radio input "true"
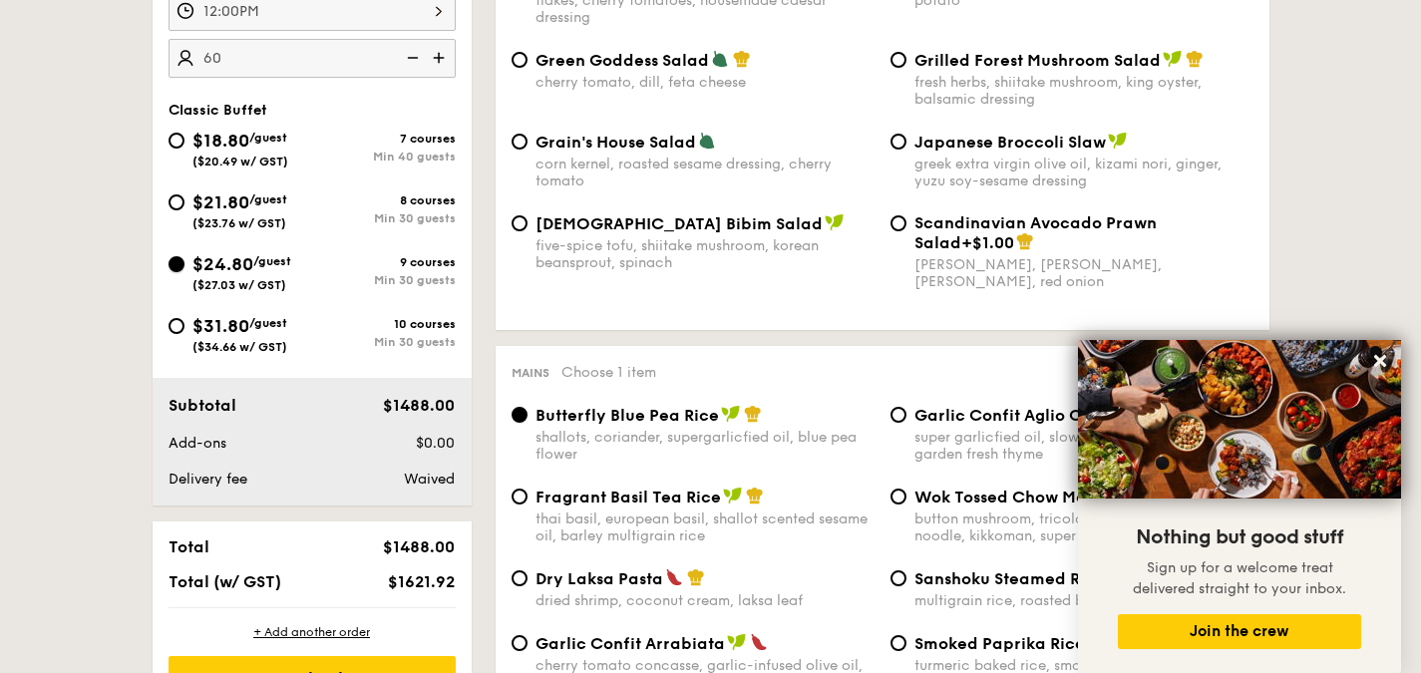
scroll to position [399, 0]
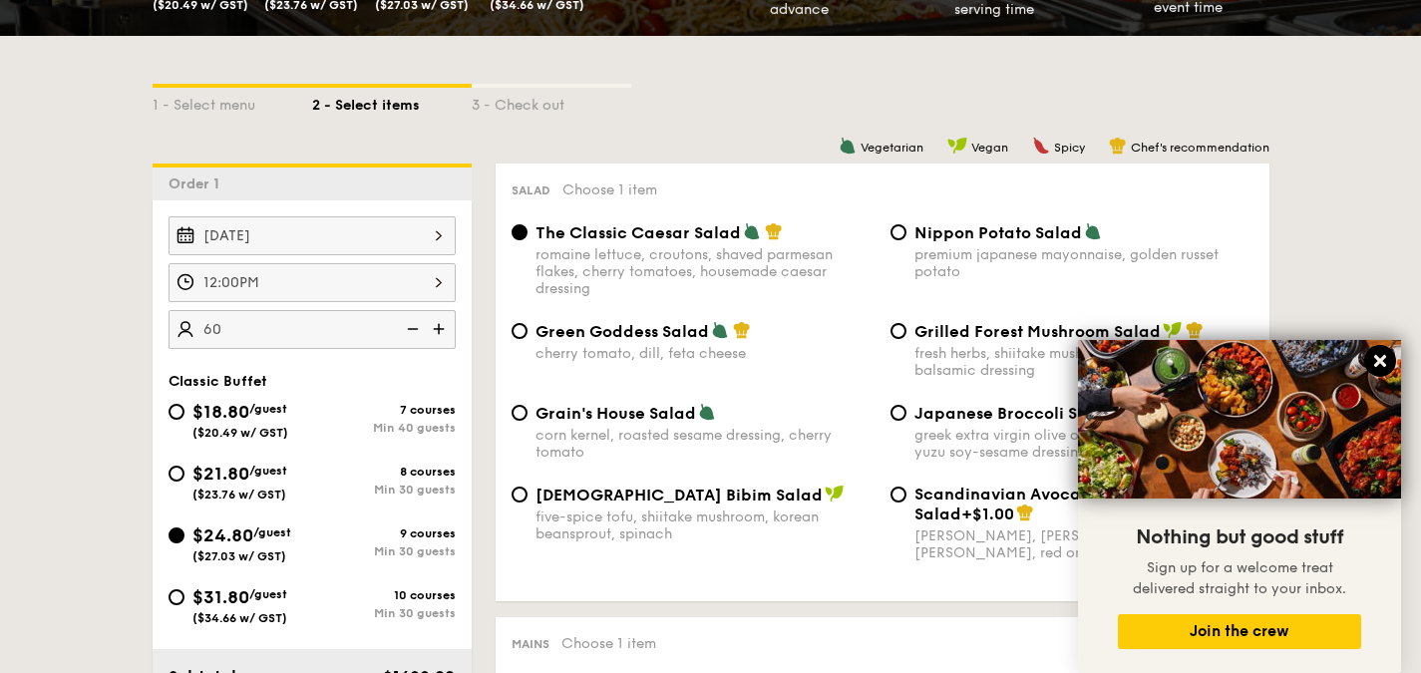
click at [1378, 357] on icon at bounding box center [1380, 361] width 18 height 18
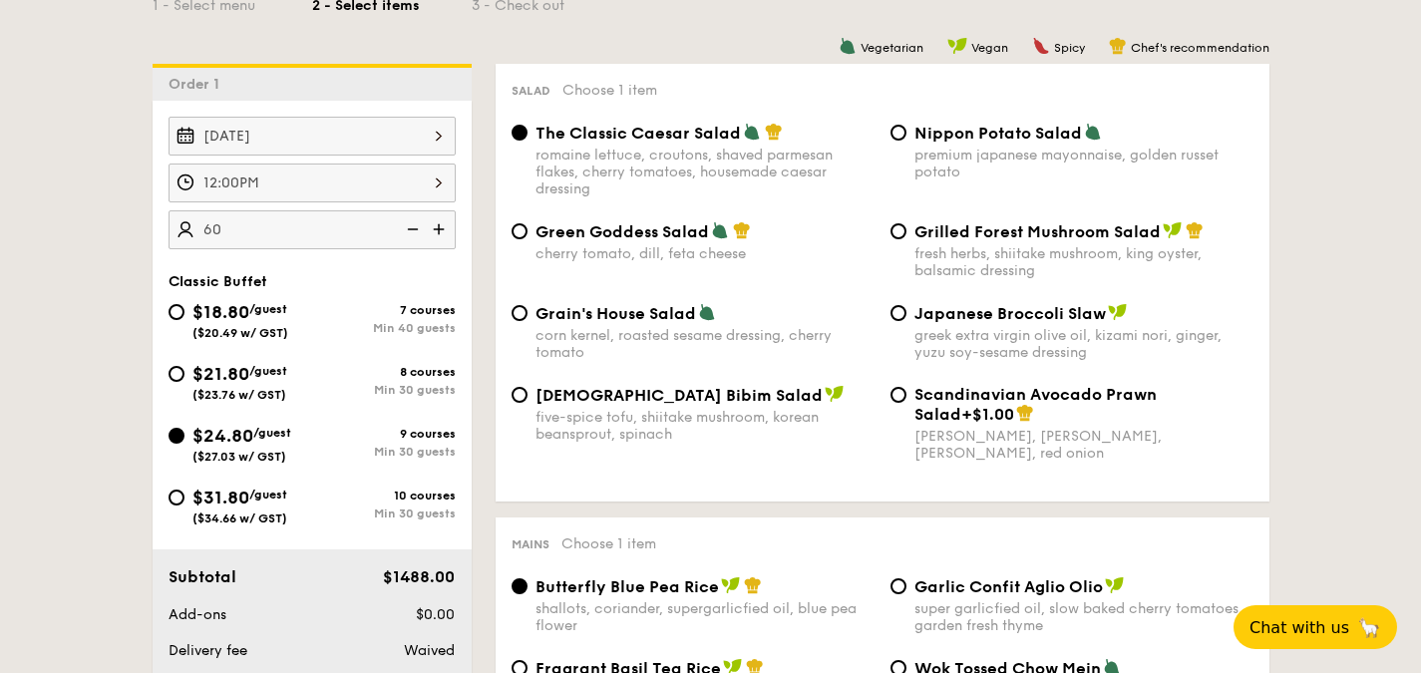
scroll to position [0, 0]
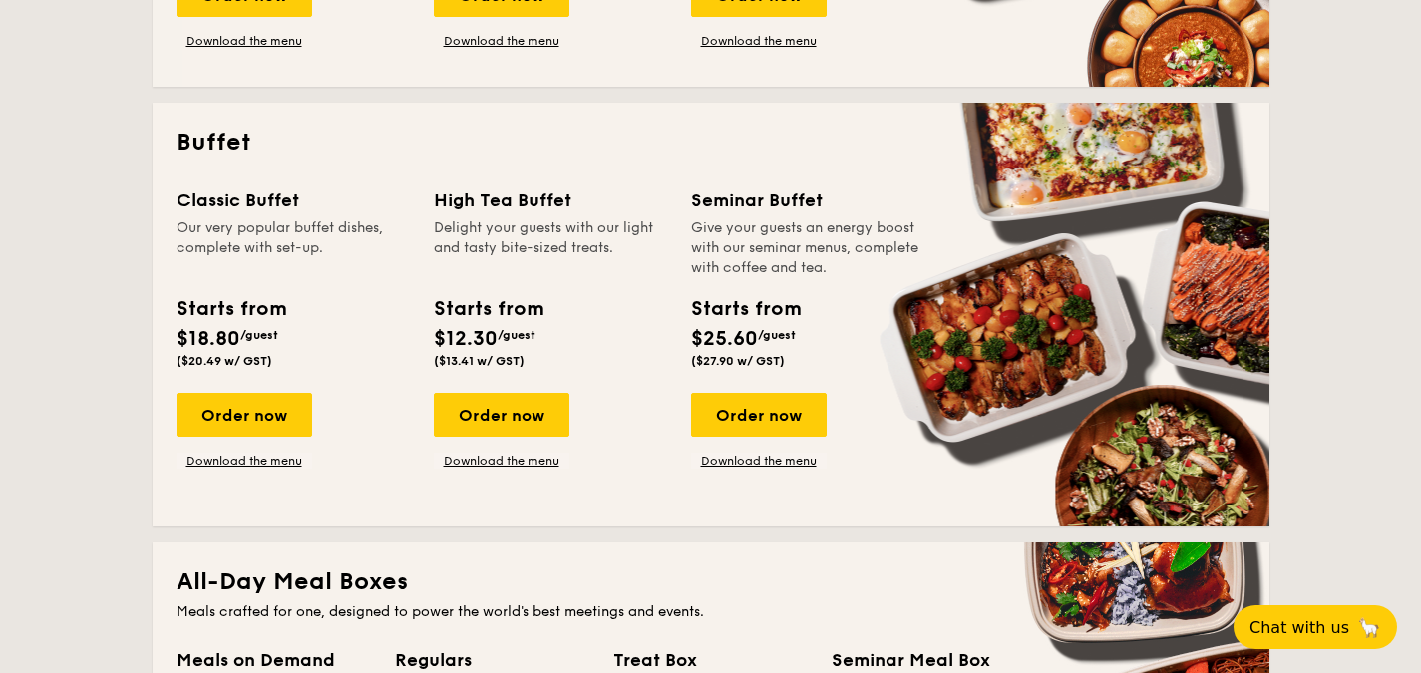
scroll to position [784, 0]
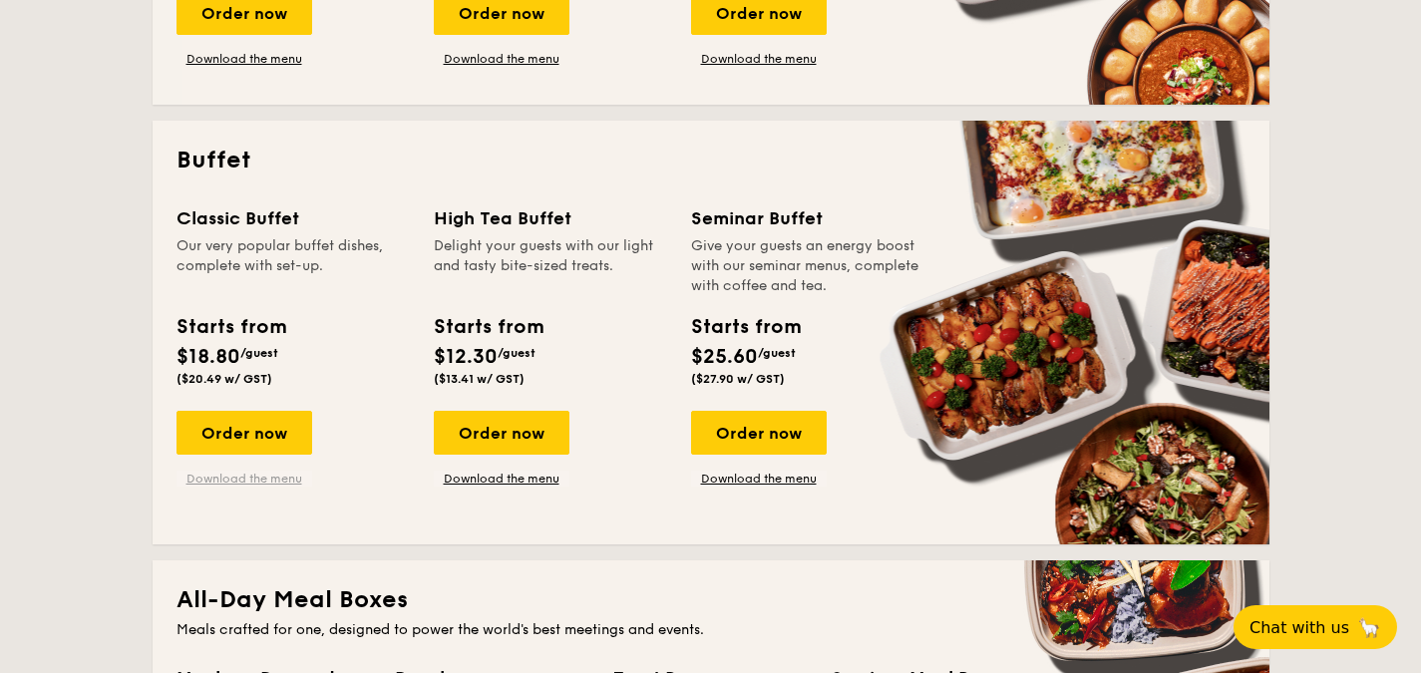
click at [258, 472] on link "Download the menu" at bounding box center [245, 479] width 136 height 16
click at [268, 444] on div "Order now" at bounding box center [245, 433] width 136 height 44
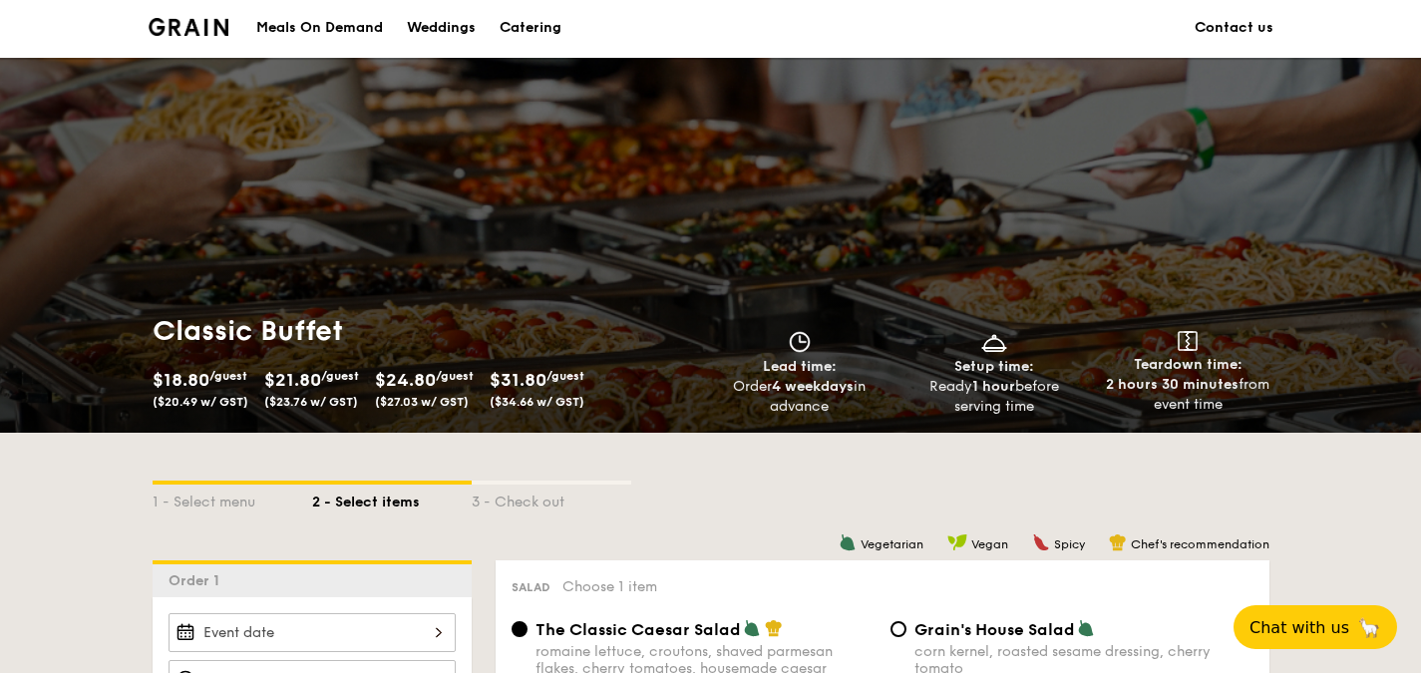
scroll to position [499, 0]
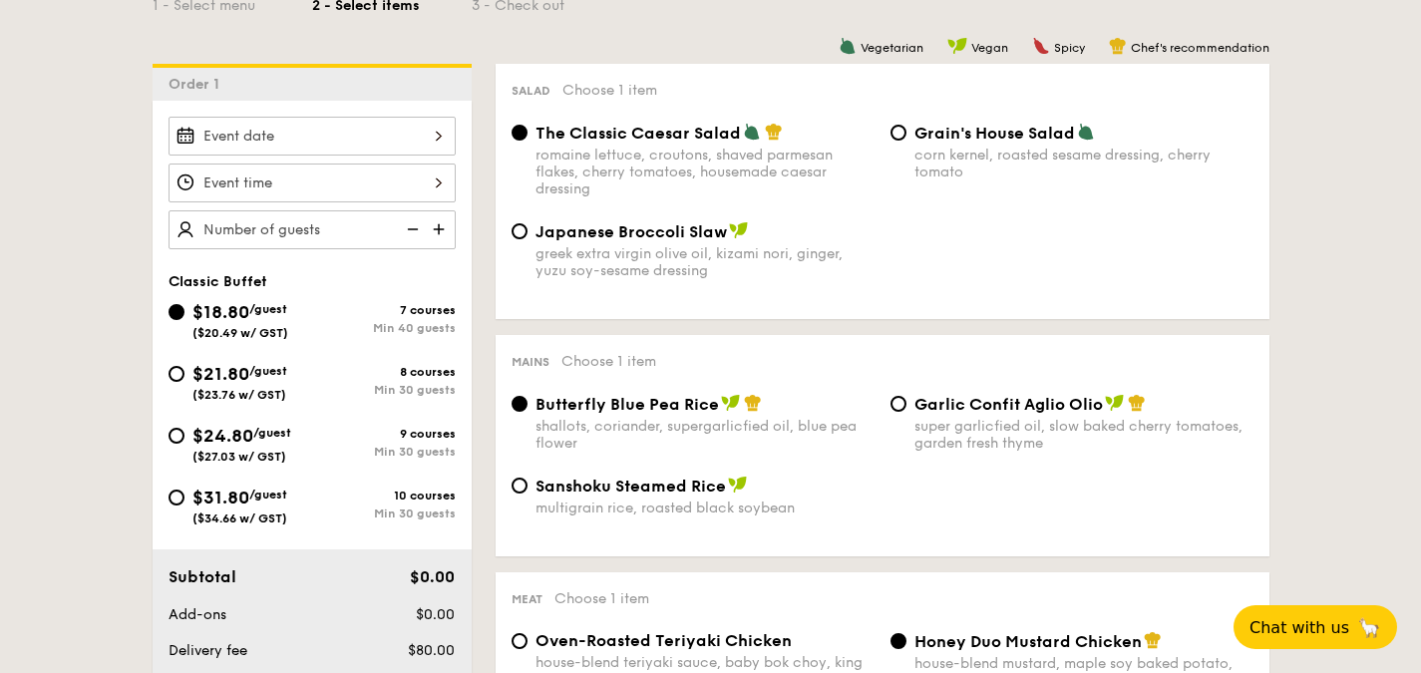
click at [250, 448] on div "$24.80 /guest ($27.03 w/ GST)" at bounding box center [241, 443] width 99 height 42
click at [184, 444] on input "$24.80 /guest ($27.03 w/ GST) 9 courses Min 30 guests" at bounding box center [177, 436] width 16 height 16
radio input "true"
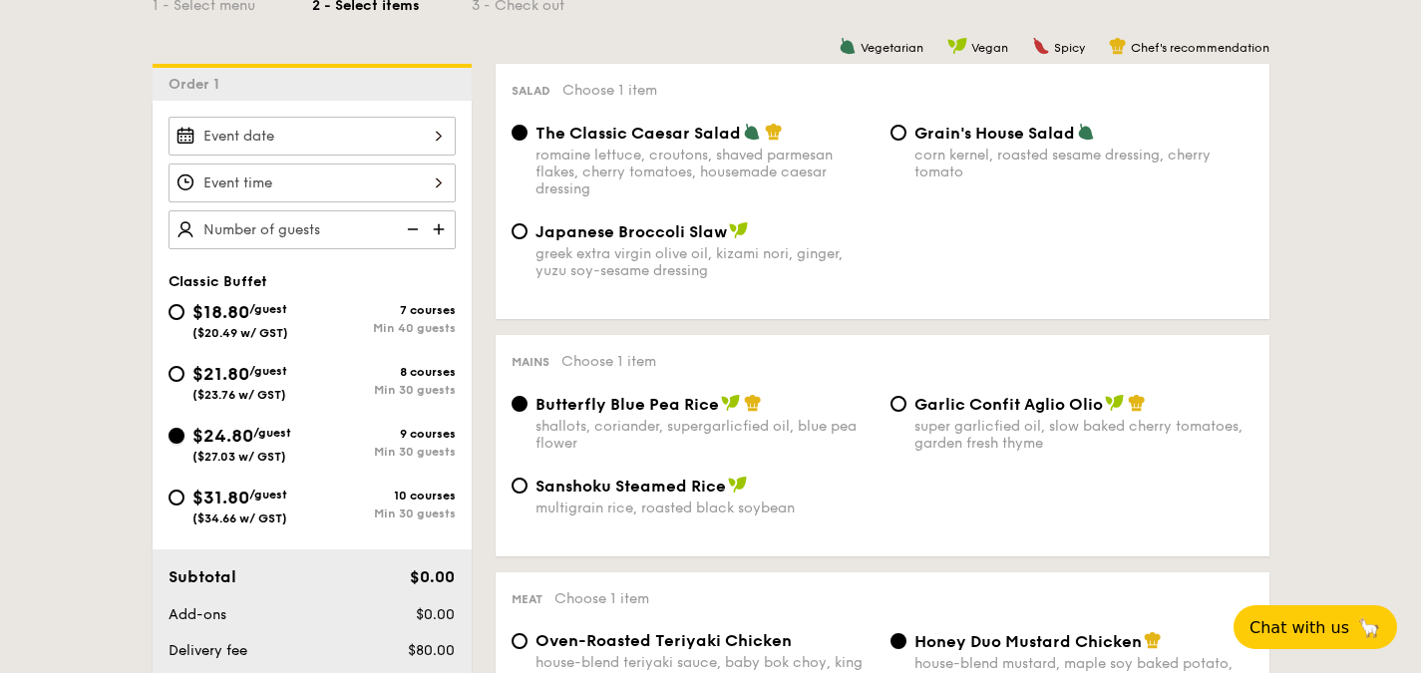
radio input "true"
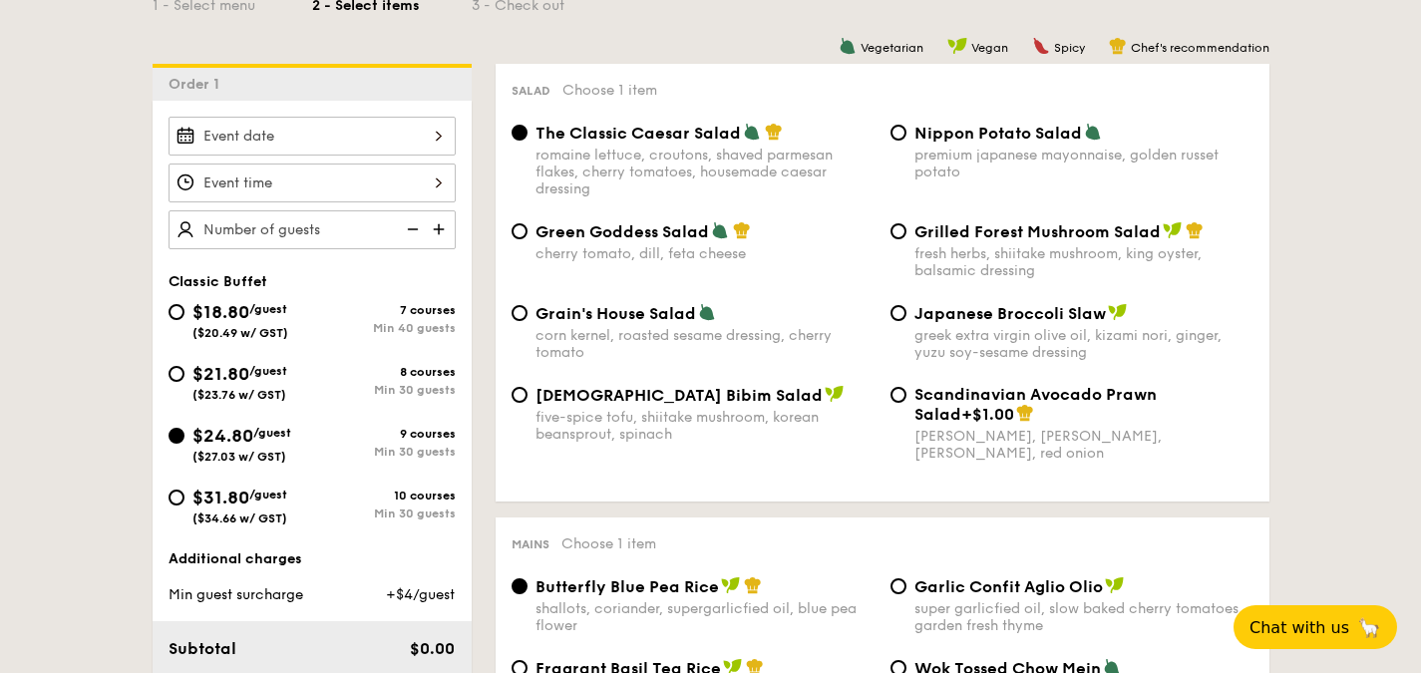
click at [1004, 239] on span "Grilled Forest Mushroom Salad" at bounding box center [1037, 231] width 246 height 19
click at [906, 239] on input "Grilled Forest Mushroom Salad fresh herbs, shiitake mushroom, king oyster, bals…" at bounding box center [898, 231] width 16 height 16
radio input "true"
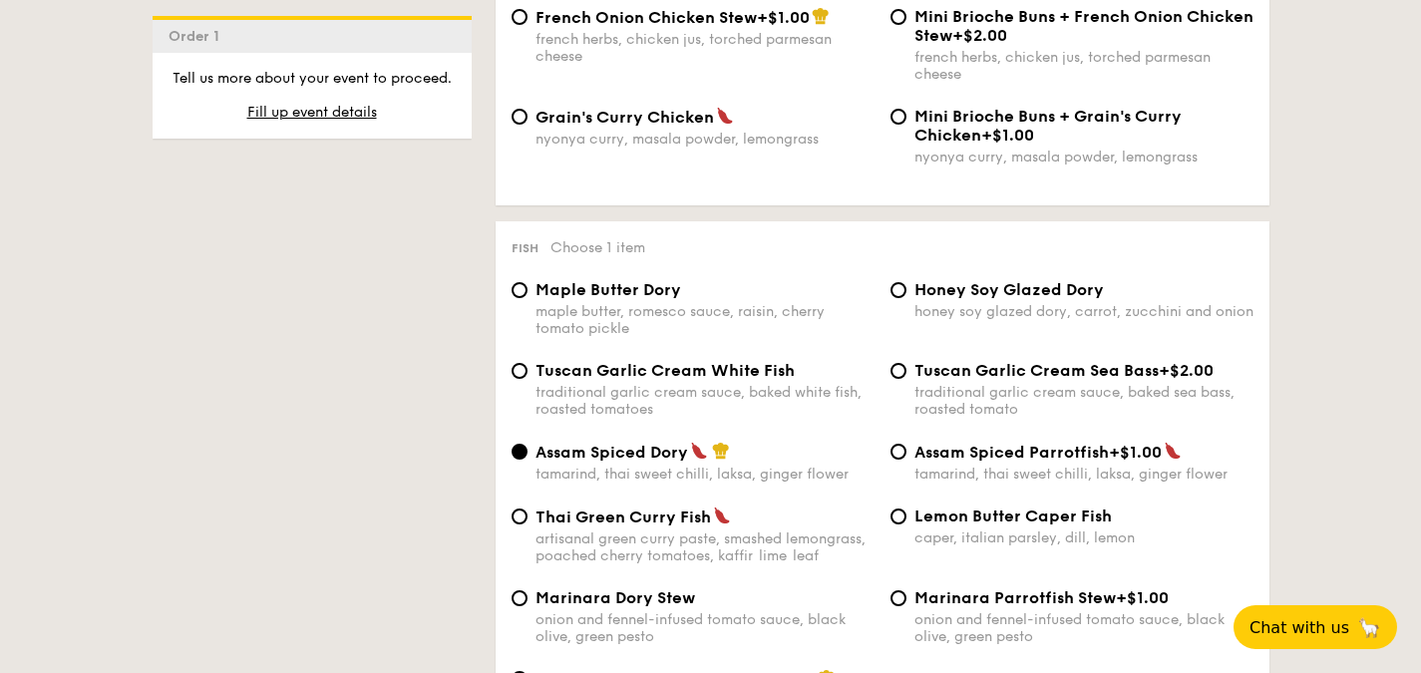
scroll to position [1895, 0]
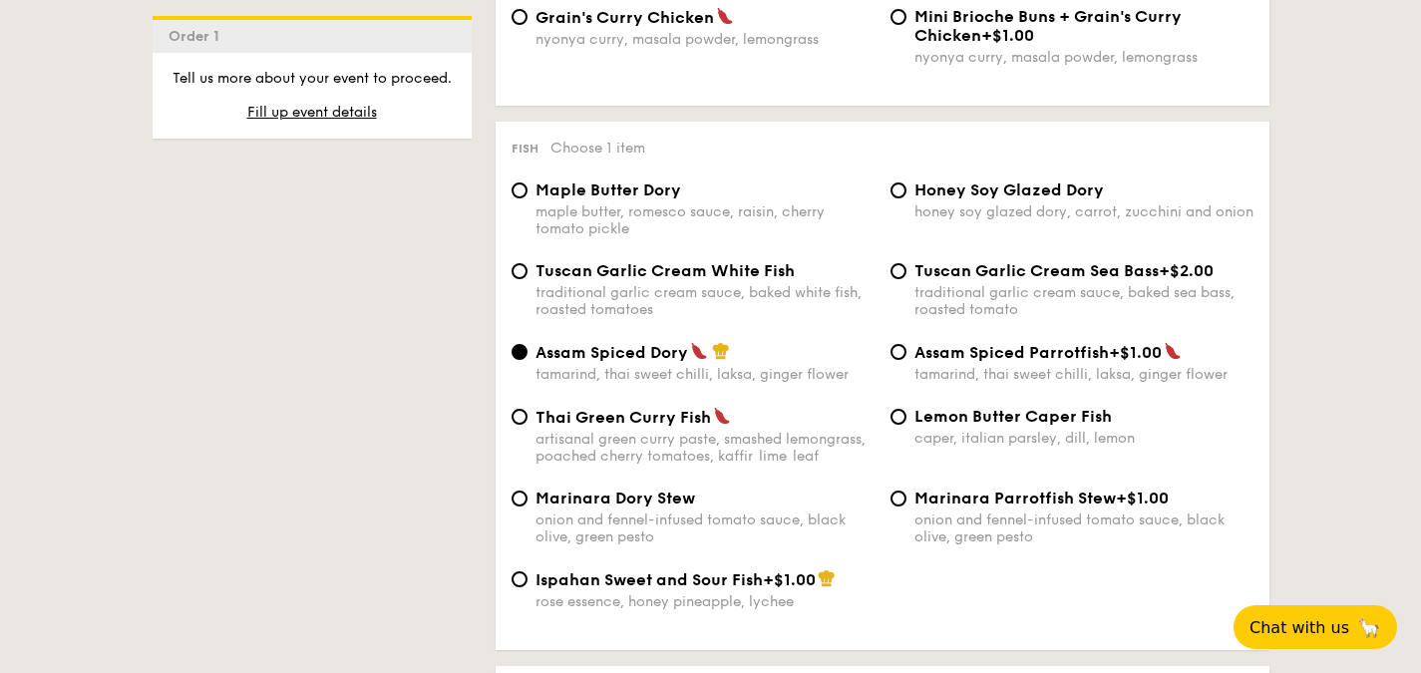
click at [665, 610] on div "rose essence, honey pineapple, lychee" at bounding box center [704, 601] width 339 height 17
click at [528, 587] on input "Ispahan Sweet and Sour Fish +$1.00 rose essence, honey pineapple, lychee" at bounding box center [520, 579] width 16 height 16
radio input "true"
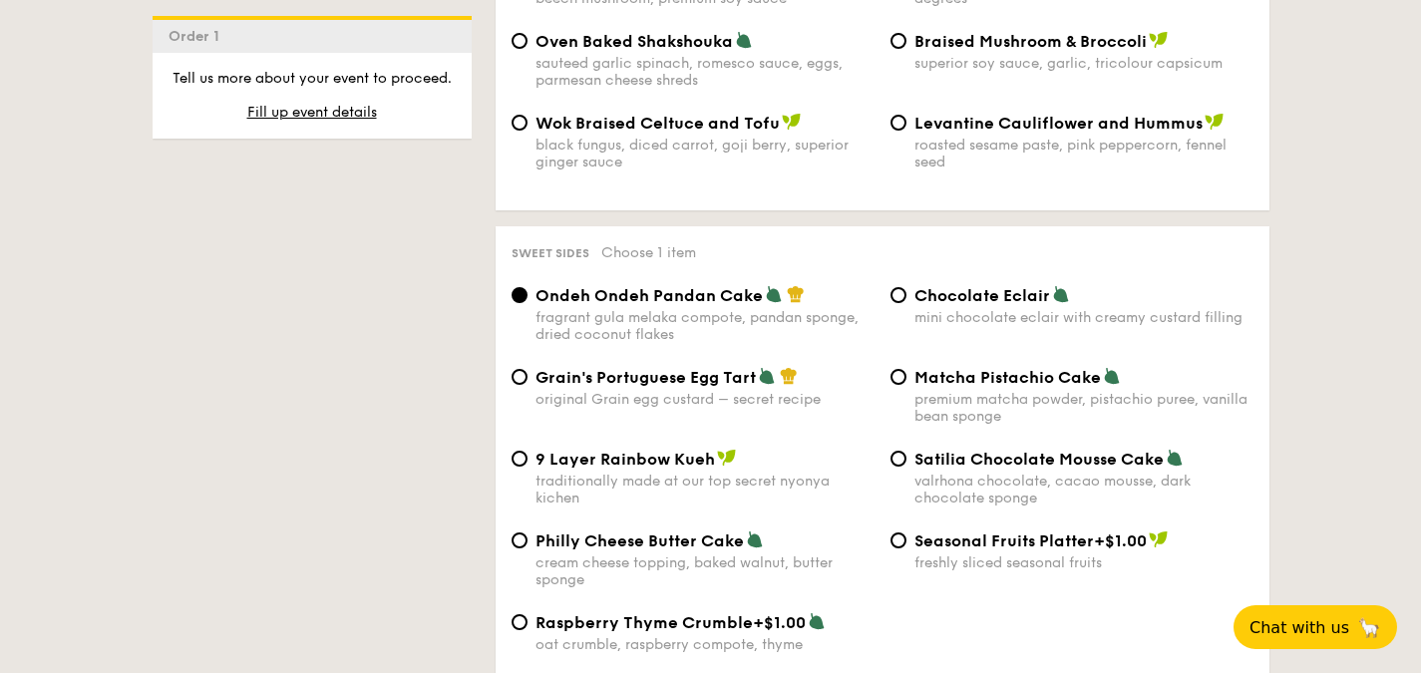
scroll to position [2792, 0]
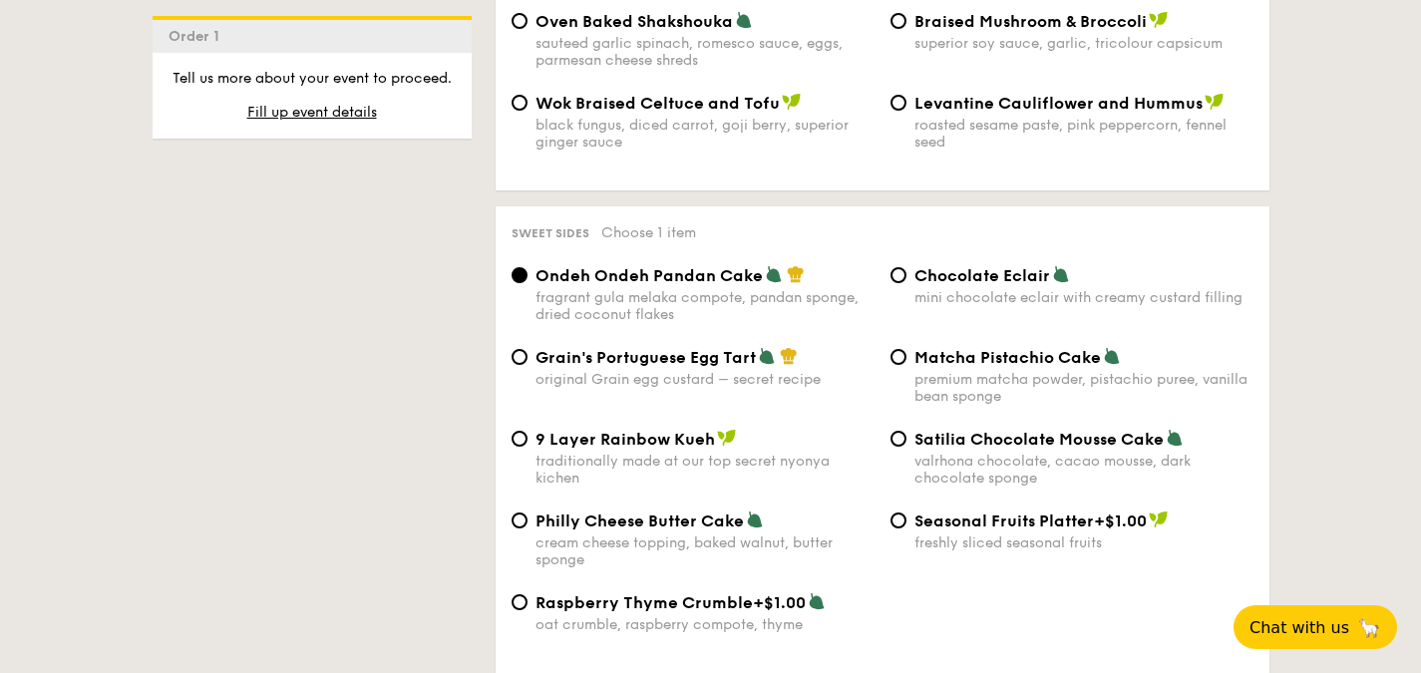
click at [705, 367] on span "Grain's Portuguese Egg Tart" at bounding box center [645, 357] width 220 height 19
click at [528, 365] on input "Grain's Portuguese Egg Tart original Grain egg custard – secret recipe" at bounding box center [520, 357] width 16 height 16
radio input "true"
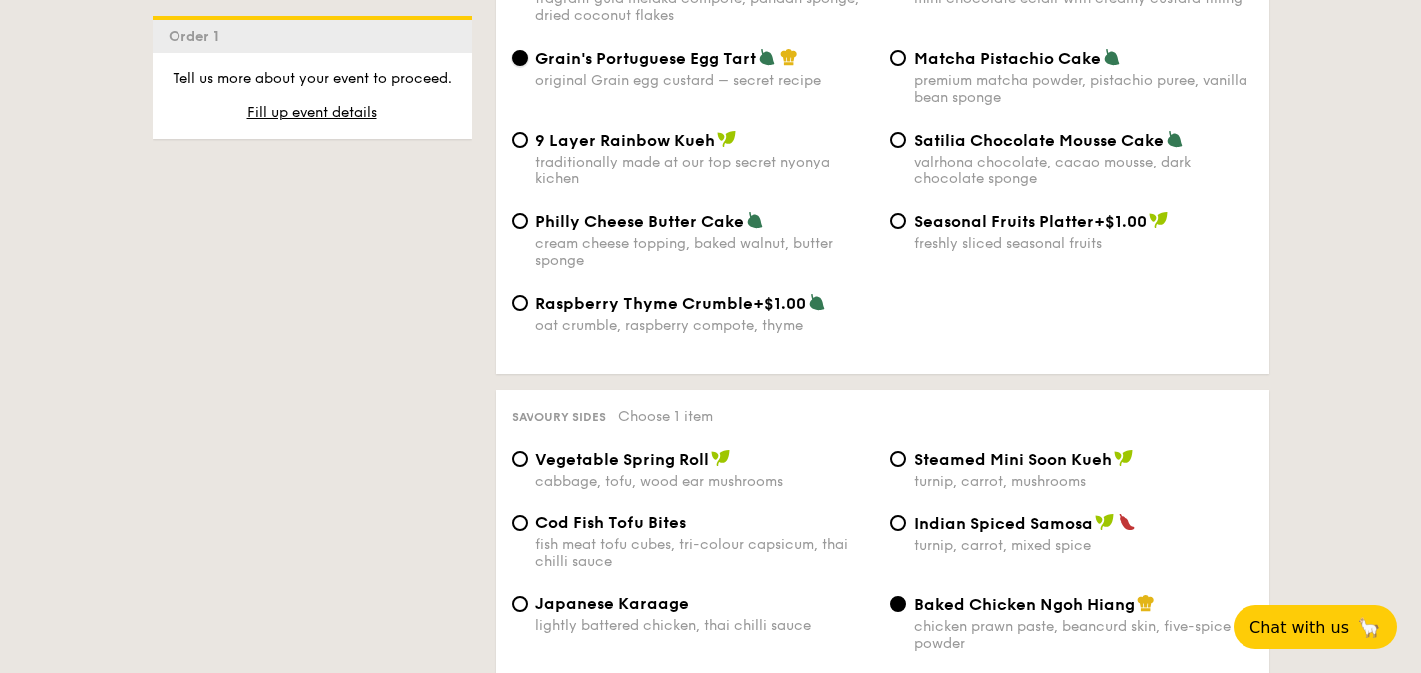
scroll to position [3291, 0]
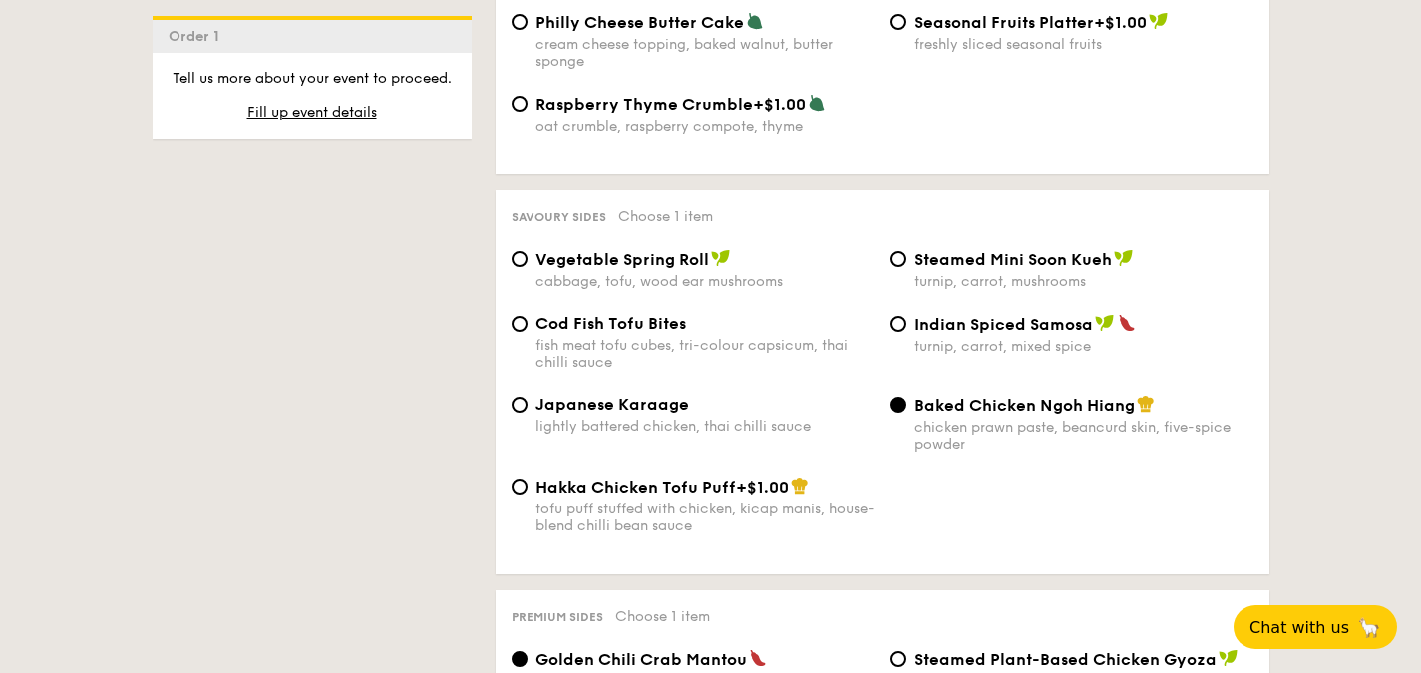
click at [637, 414] on span "Japanese Karaage" at bounding box center [612, 404] width 154 height 19
click at [528, 413] on input "Japanese Karaage lightly battered chicken, thai chilli sauce" at bounding box center [520, 405] width 16 height 16
radio input "true"
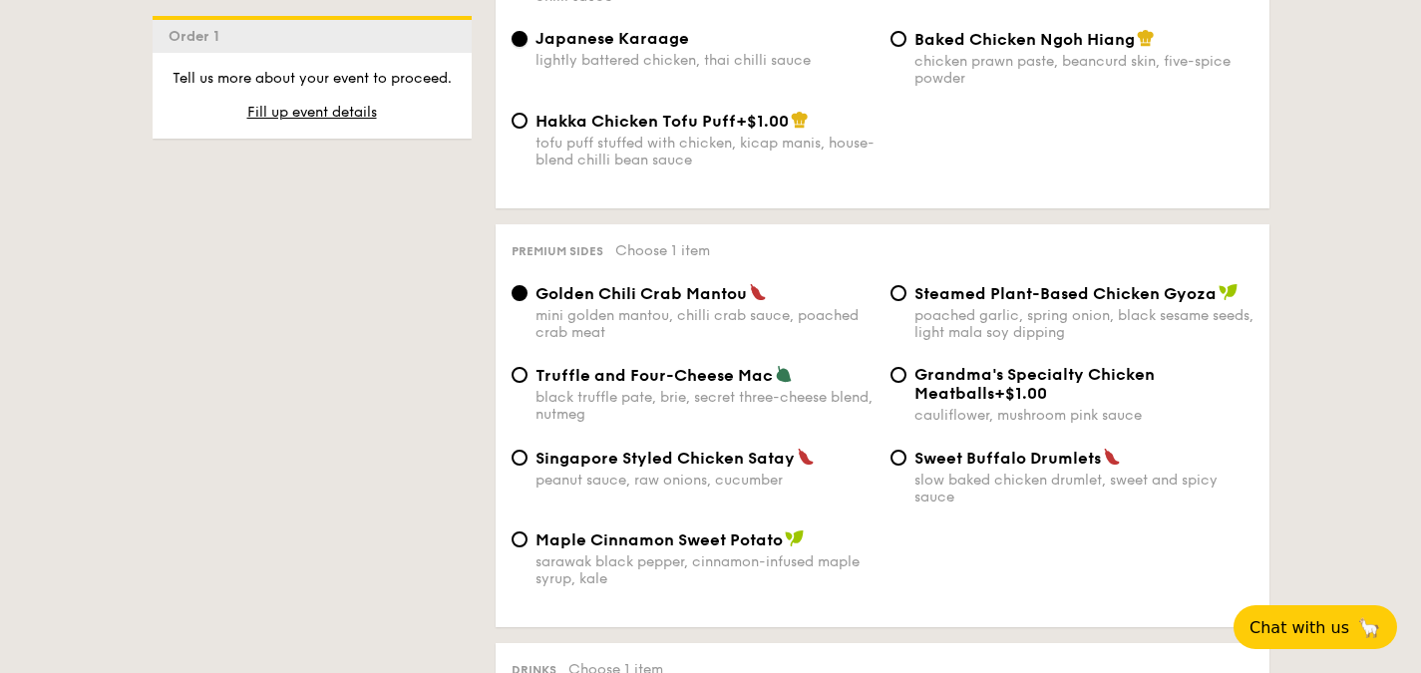
scroll to position [3889, 0]
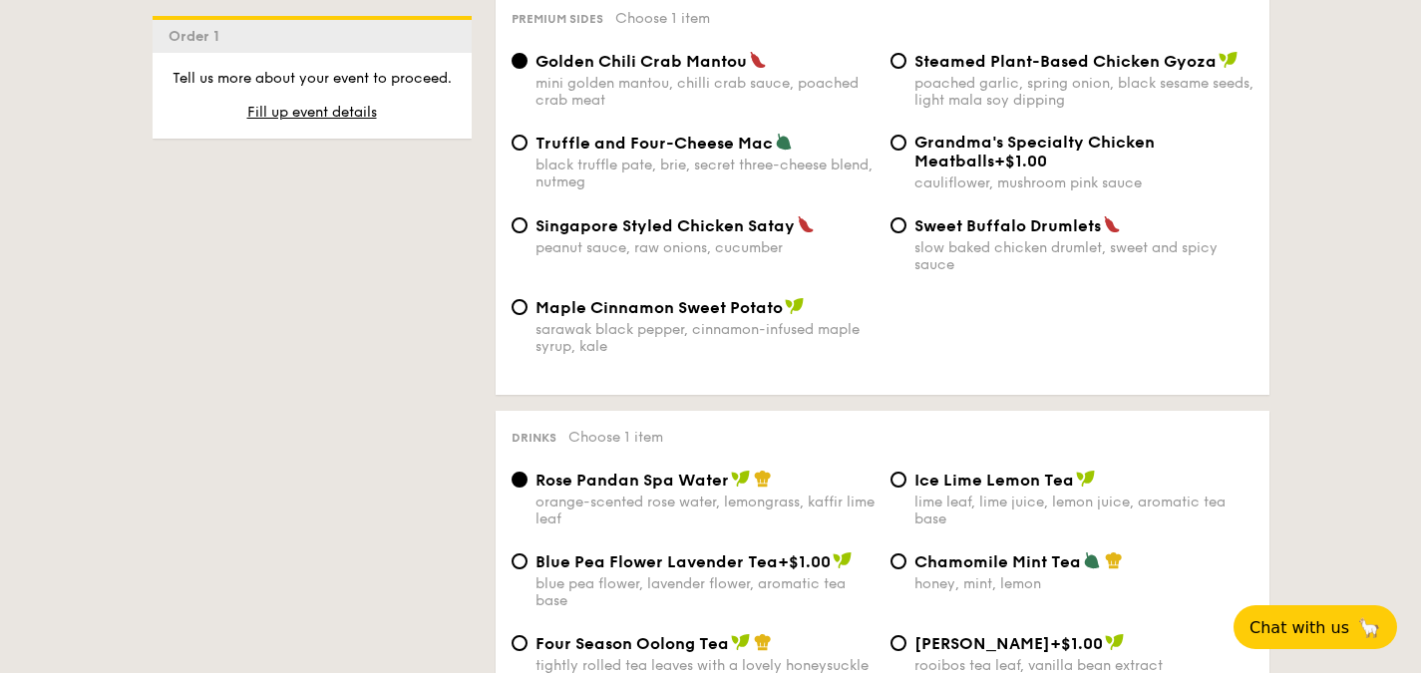
click at [659, 235] on span "Singapore Styled Chicken Satay" at bounding box center [664, 225] width 259 height 19
click at [528, 233] on input "Singapore Styled Chicken Satay peanut sauce, raw onions, cucumber" at bounding box center [520, 225] width 16 height 16
radio input "true"
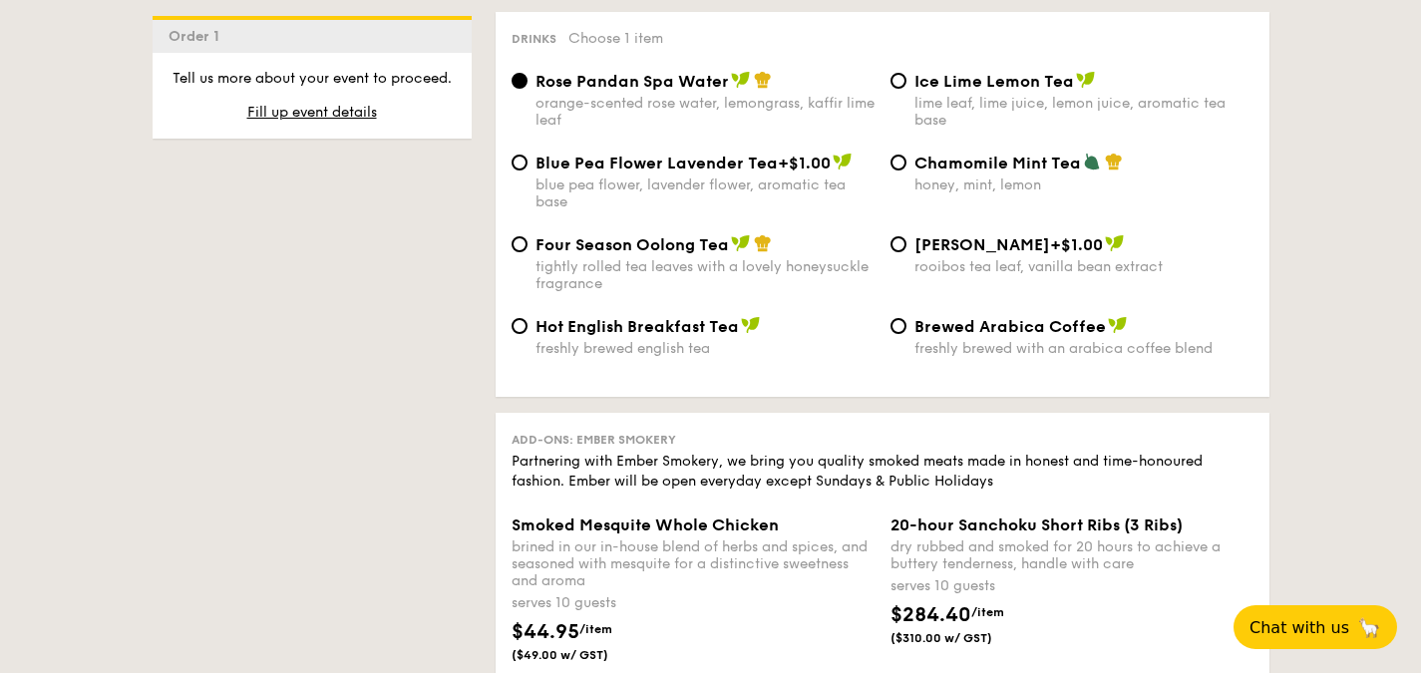
scroll to position [4288, 0]
click at [955, 173] on span "Chamomile Mint Tea" at bounding box center [997, 163] width 167 height 19
click at [906, 171] on input "Chamomile Mint Tea honey, mint, lemon" at bounding box center [898, 163] width 16 height 16
radio input "true"
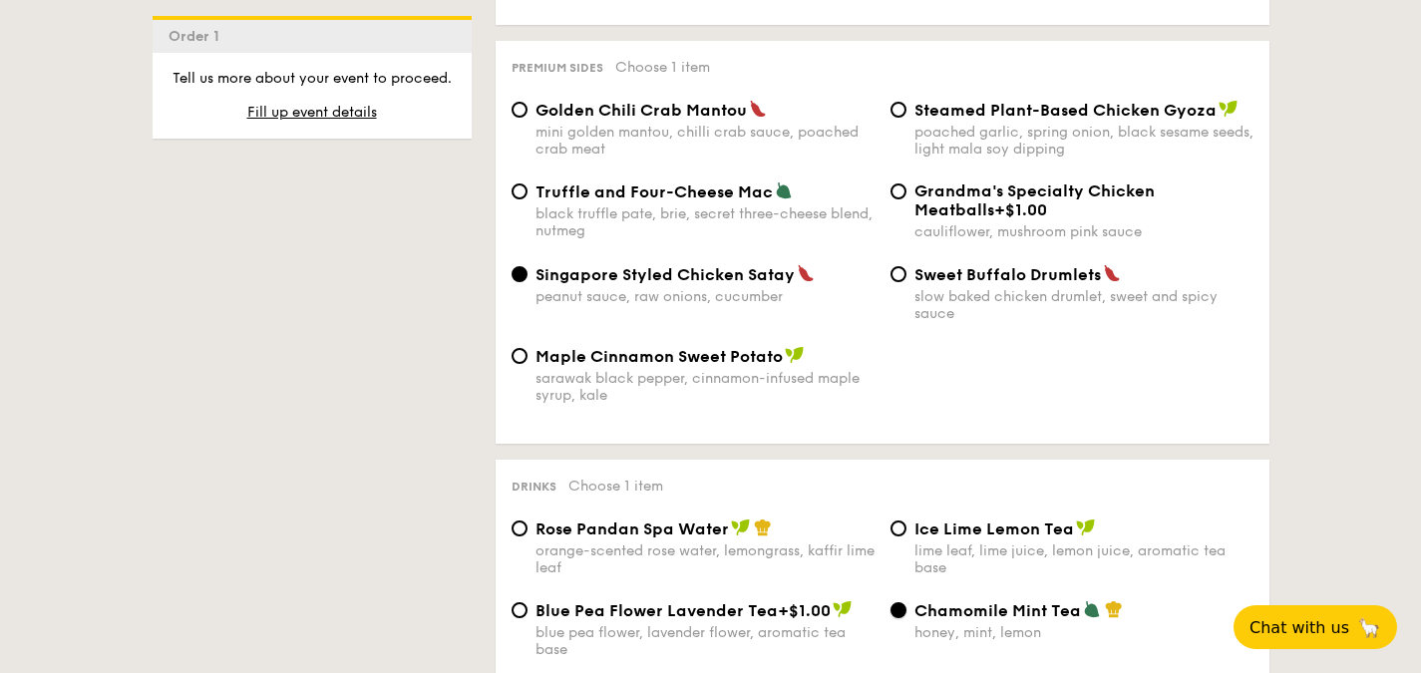
scroll to position [3789, 0]
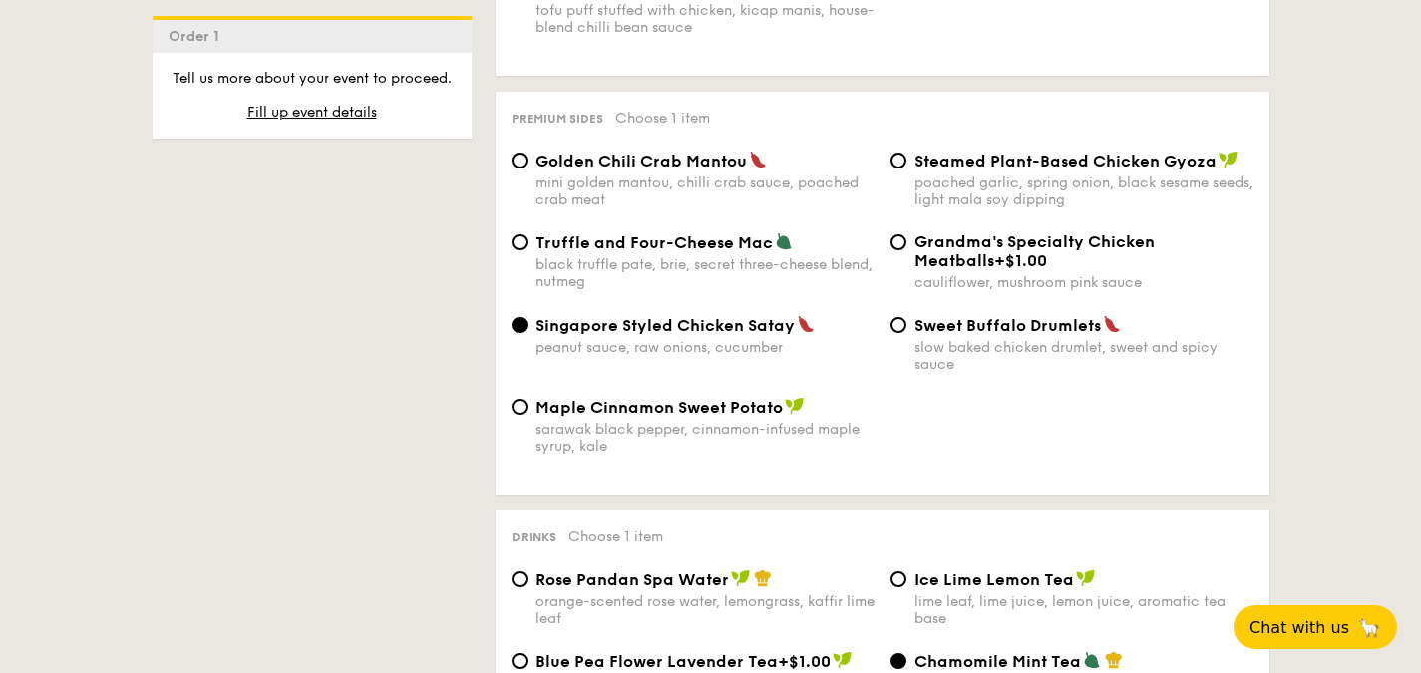
click at [658, 252] on span "Truffle and Four-Cheese Mac" at bounding box center [653, 242] width 237 height 19
click at [528, 250] on input "Truffle and Four-Cheese Mac black truffle [PERSON_NAME], secret three-cheese bl…" at bounding box center [520, 242] width 16 height 16
radio input "true"
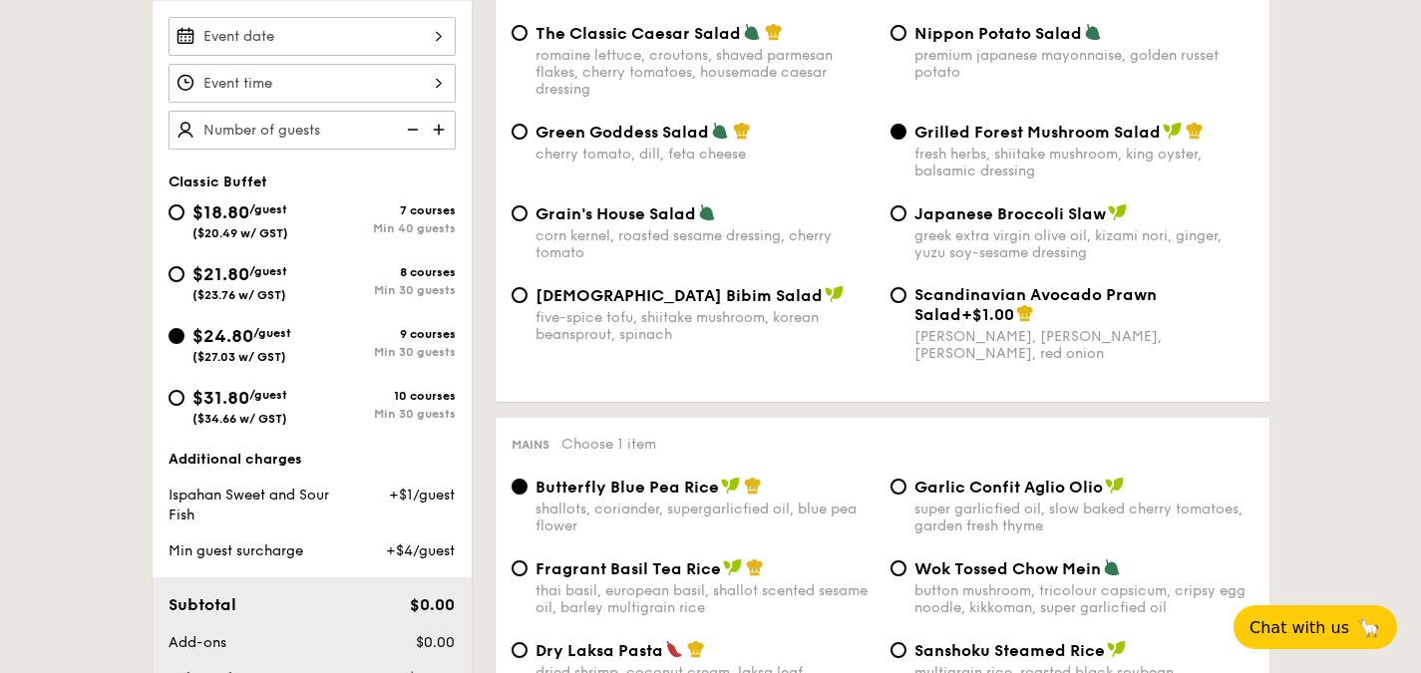
scroll to position [499, 0]
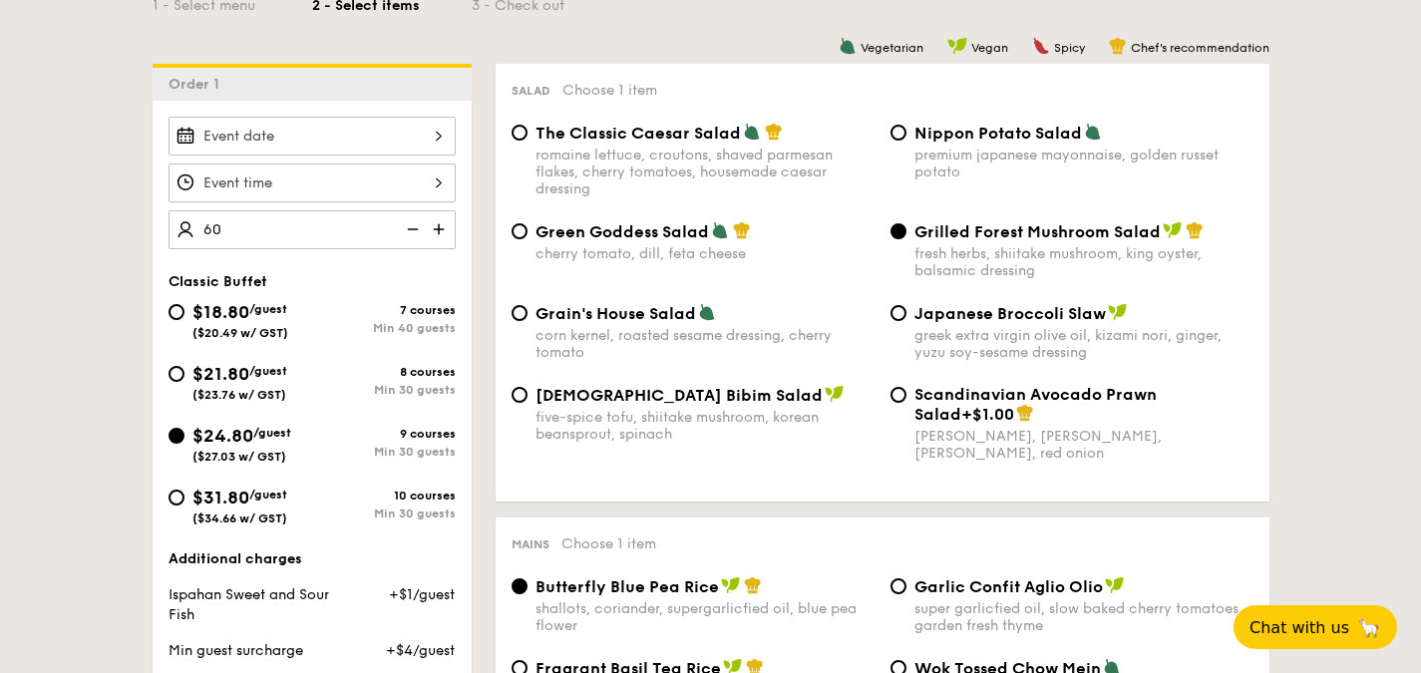
type input "60 guests"
click at [413, 187] on div at bounding box center [312, 183] width 287 height 39
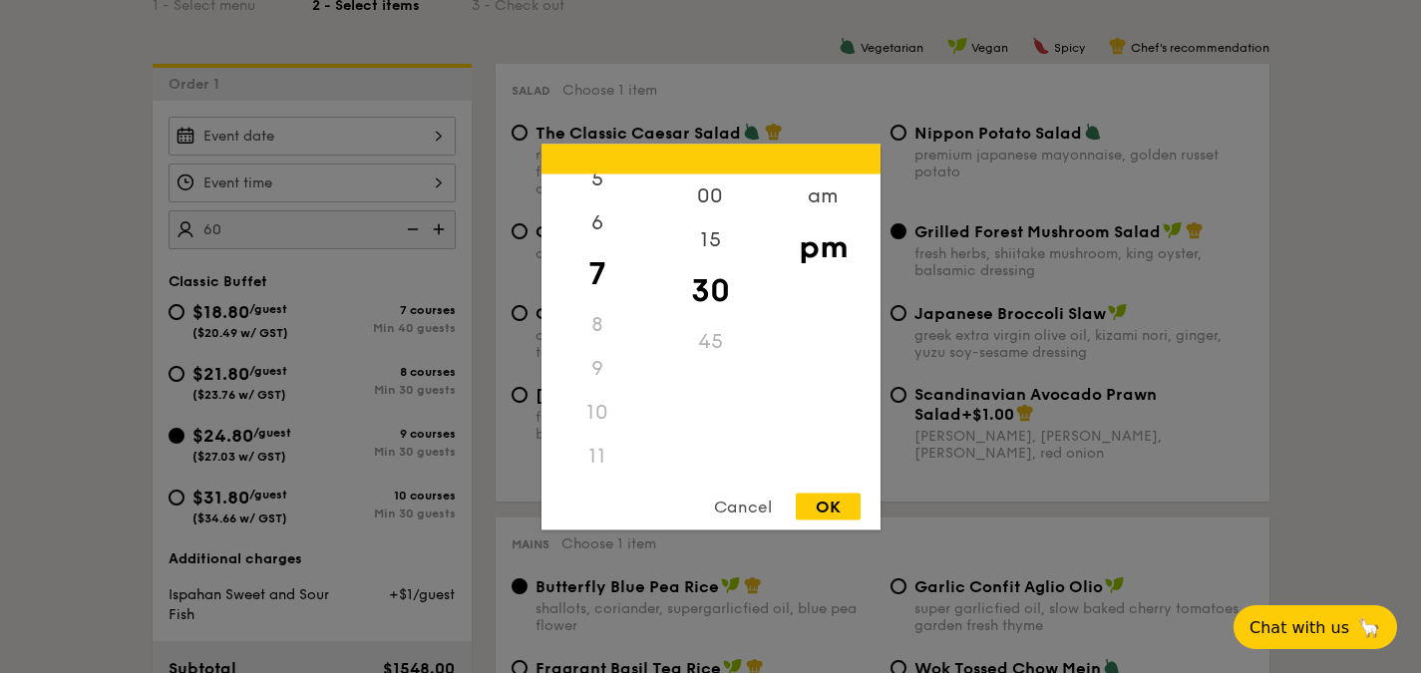
scroll to position [236, 0]
click at [716, 203] on div "00" at bounding box center [710, 203] width 113 height 58
click at [608, 193] on div "12" at bounding box center [597, 203] width 113 height 58
click at [842, 502] on div "OK" at bounding box center [828, 506] width 65 height 27
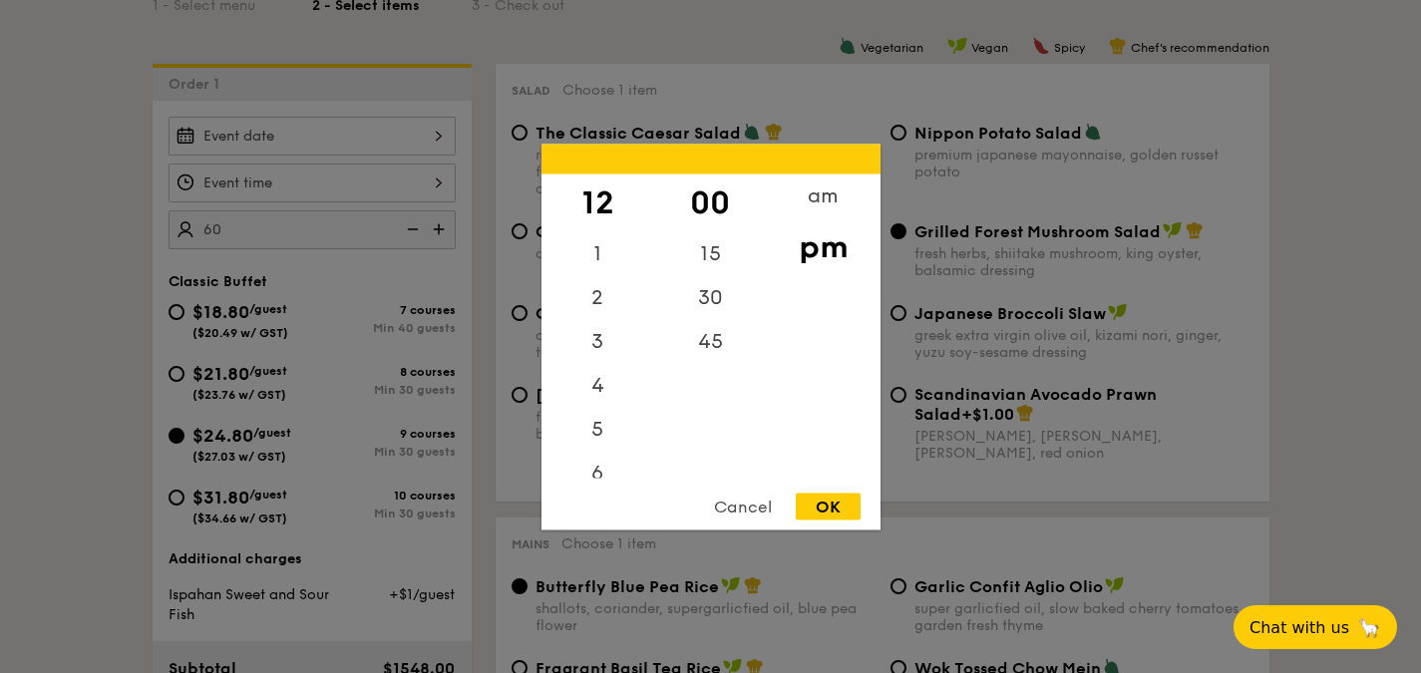
type input "12:00PM"
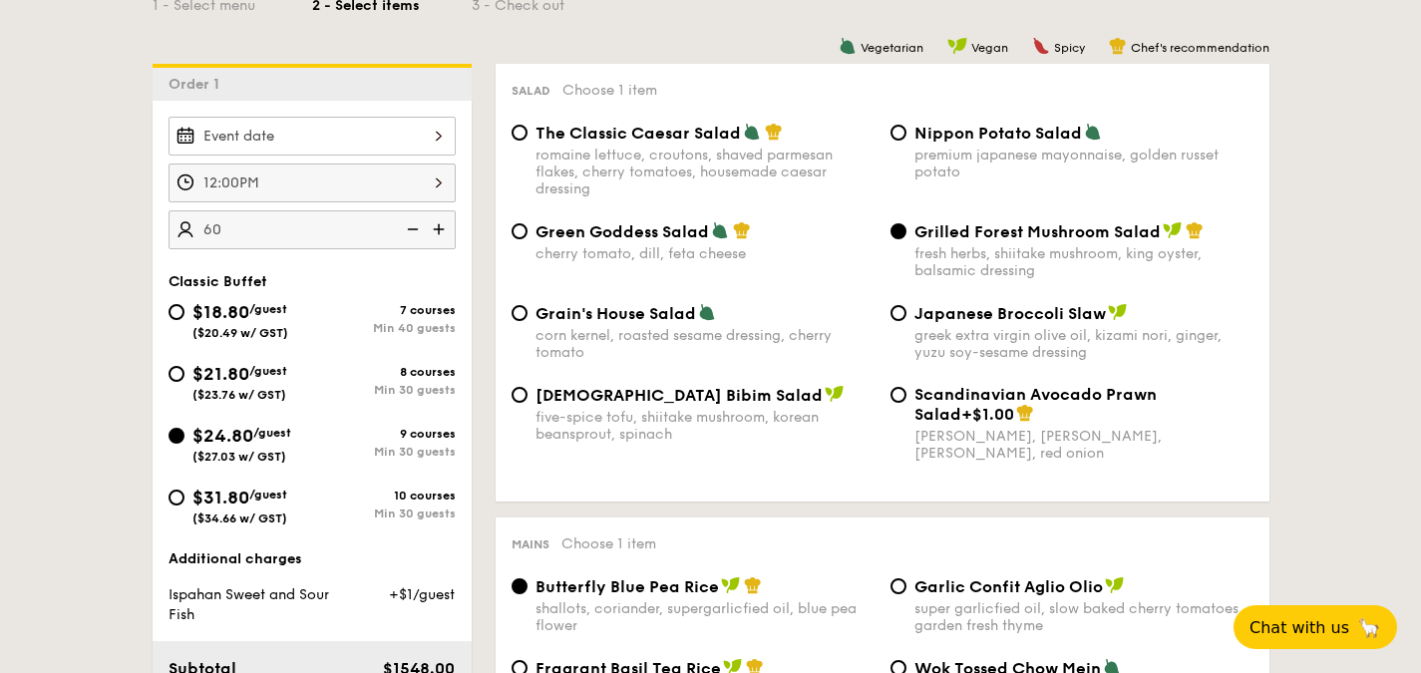
click at [291, 134] on div at bounding box center [312, 136] width 287 height 39
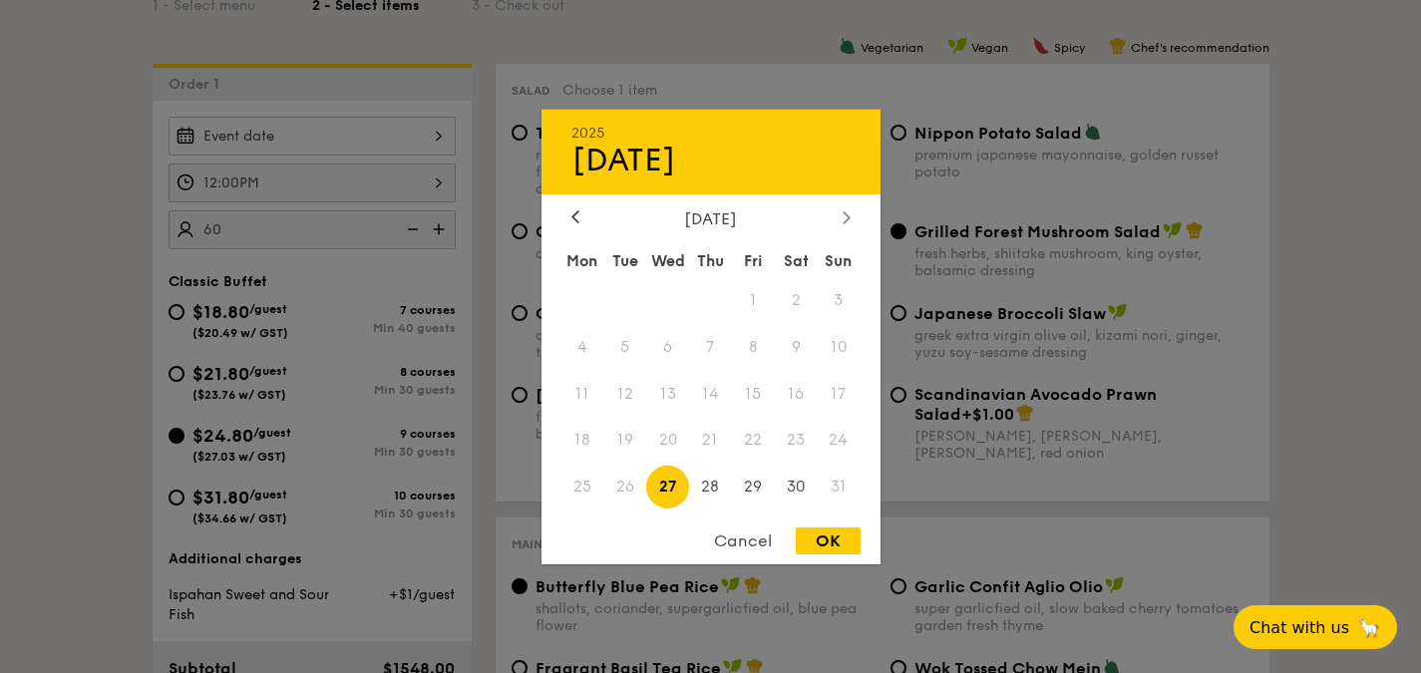
click at [846, 213] on icon at bounding box center [847, 216] width 8 height 13
click at [811, 389] on span "20" at bounding box center [796, 393] width 43 height 43
click at [849, 549] on div "OK" at bounding box center [828, 541] width 65 height 27
type input "[DATE]"
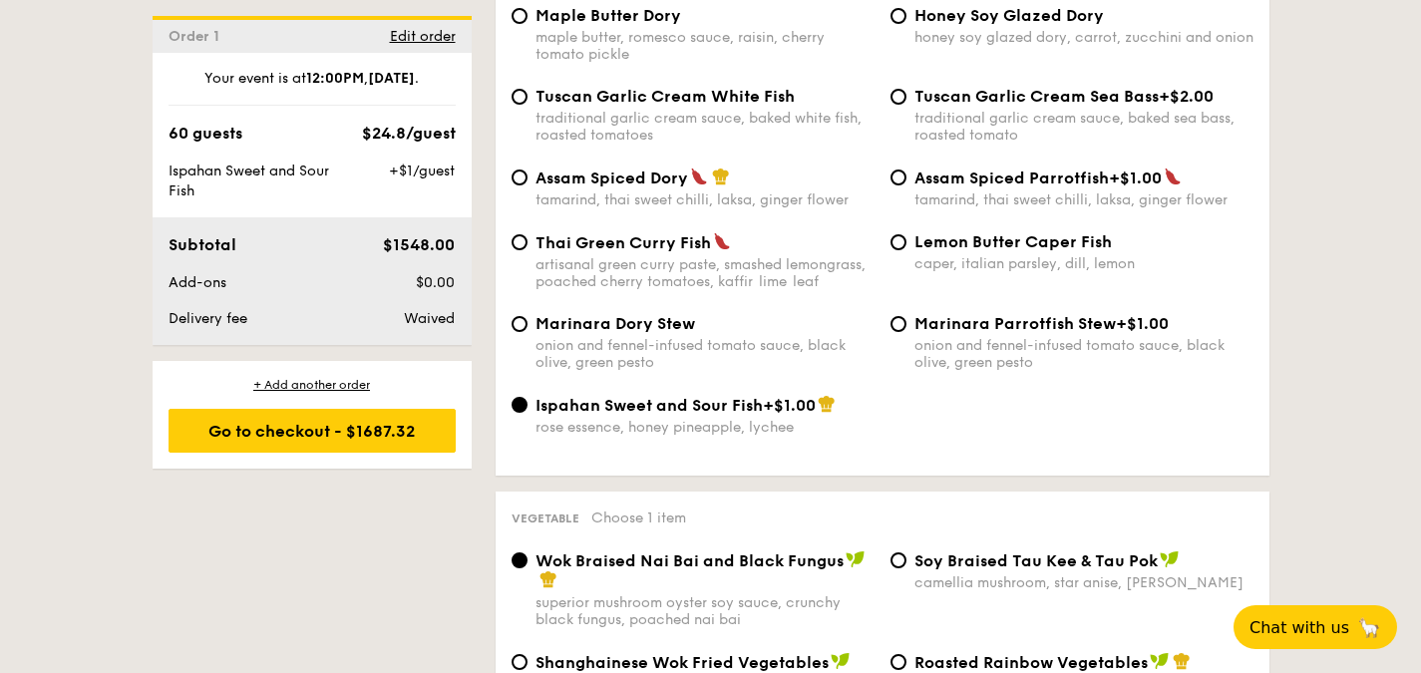
scroll to position [2403, 0]
